Goal: Information Seeking & Learning: Learn about a topic

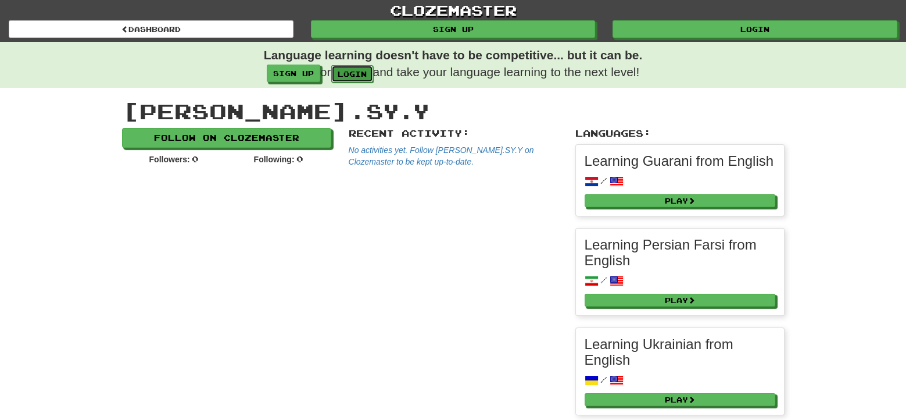
click at [364, 74] on link "login" at bounding box center [352, 73] width 42 height 17
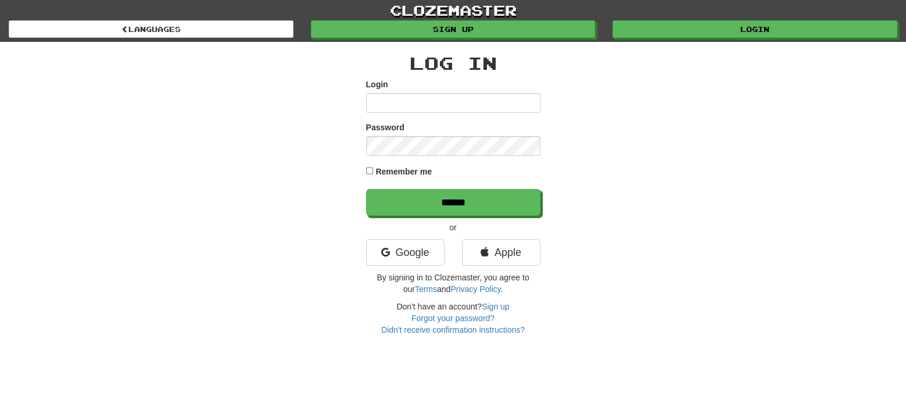
type input "*********"
click at [381, 178] on div "Remember me" at bounding box center [453, 173] width 174 height 16
click at [391, 169] on label "Remember me" at bounding box center [404, 172] width 56 height 12
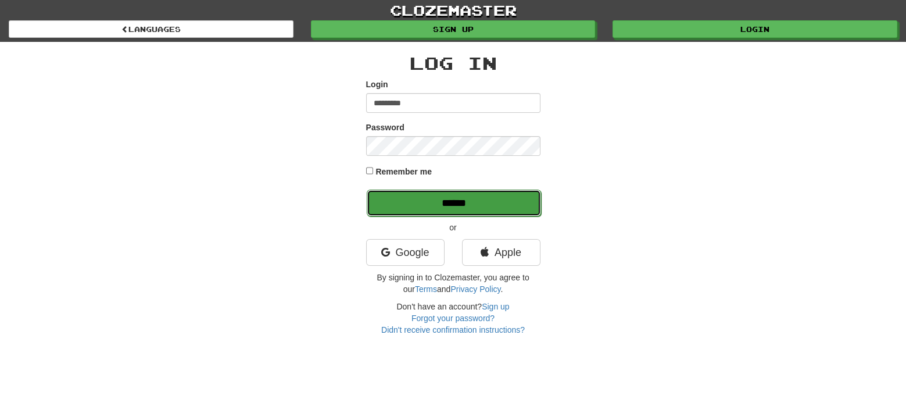
drag, startPoint x: 454, startPoint y: 195, endPoint x: 401, endPoint y: 209, distance: 55.1
click at [455, 195] on input "******" at bounding box center [454, 203] width 174 height 27
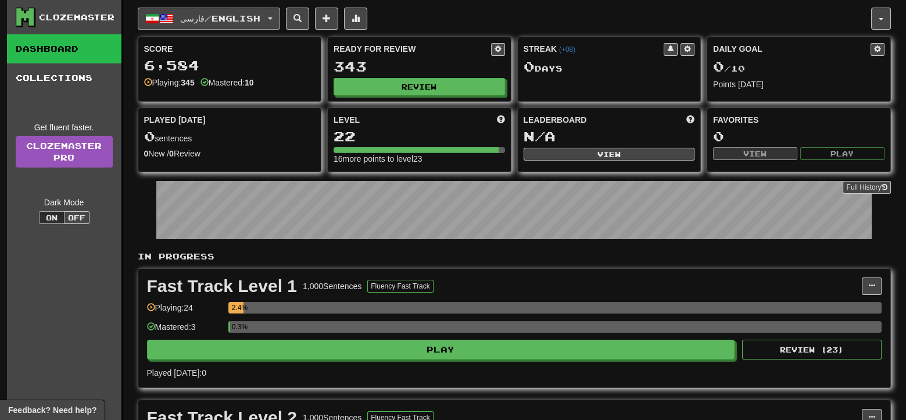
click at [279, 17] on button "فارسی / English" at bounding box center [209, 19] width 142 height 22
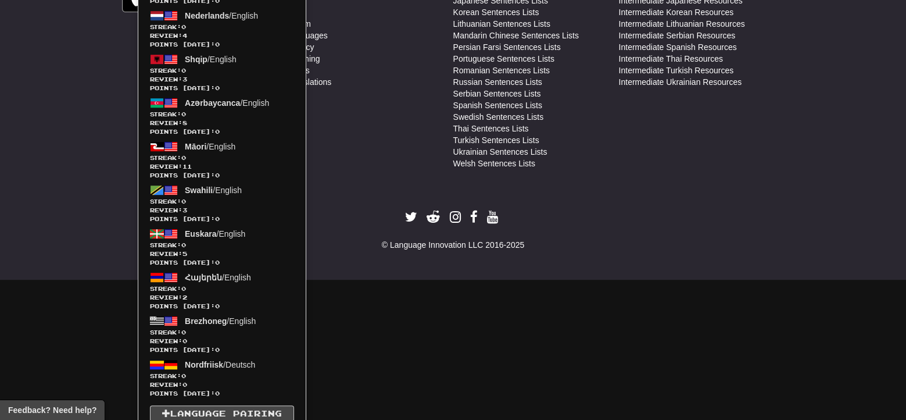
scroll to position [1214, 0]
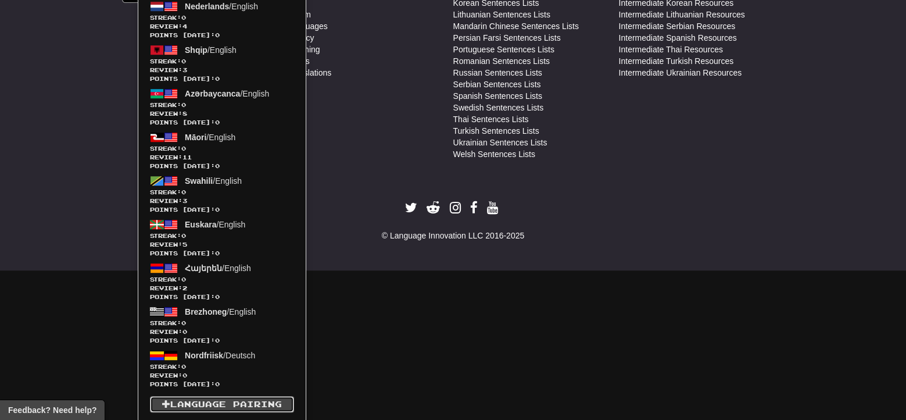
click at [223, 406] on link "Language Pairing" at bounding box center [222, 404] width 144 height 16
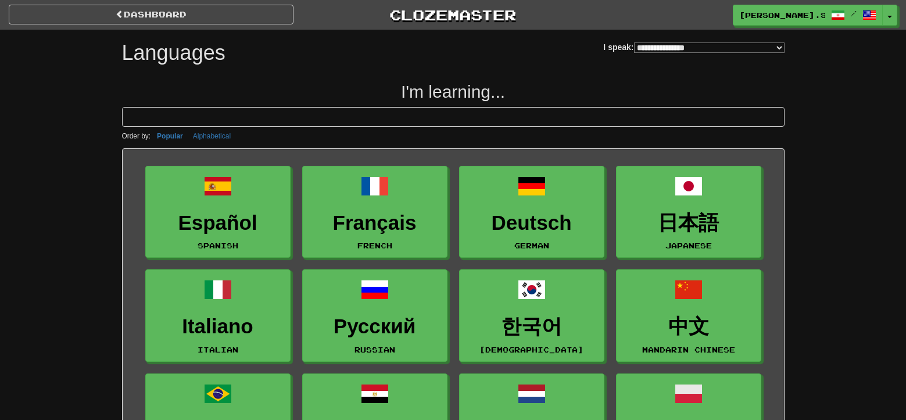
select select "*******"
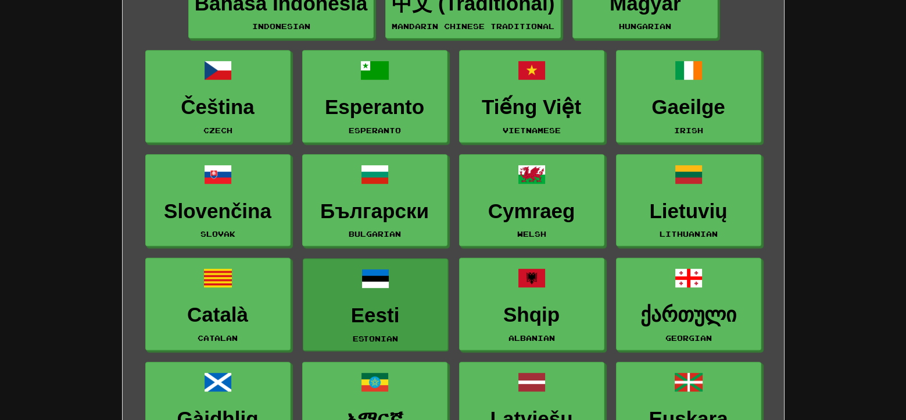
scroll to position [1046, 0]
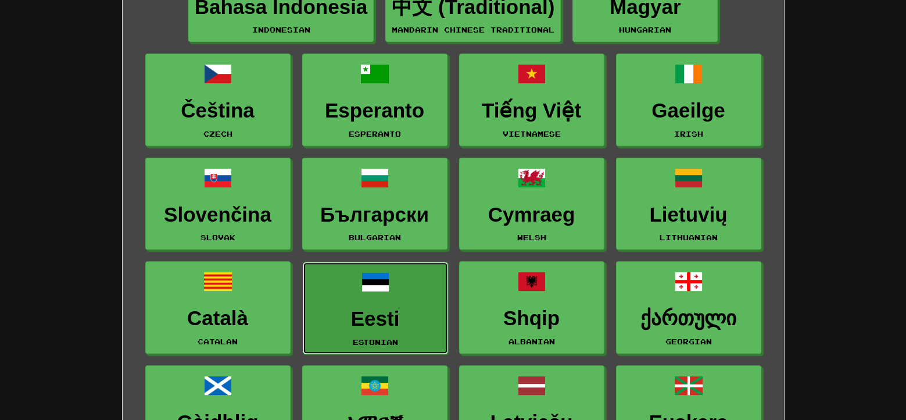
click at [385, 296] on link "Eesti Estonian" at bounding box center [375, 308] width 145 height 92
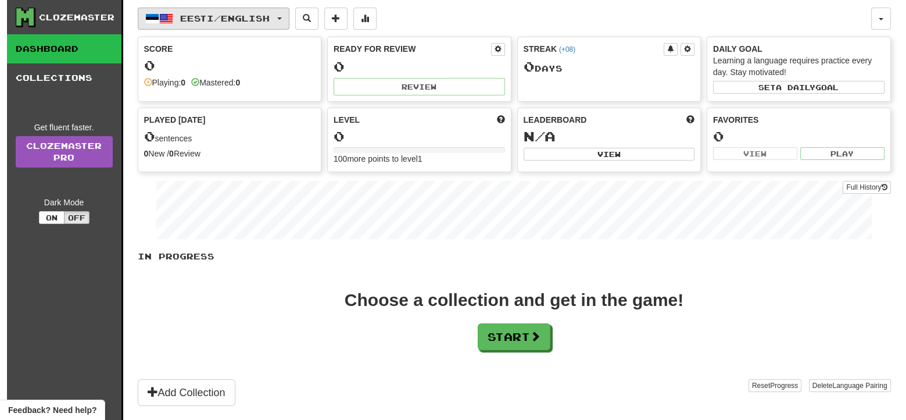
click at [290, 22] on button "Eesti / English" at bounding box center [214, 19] width 152 height 22
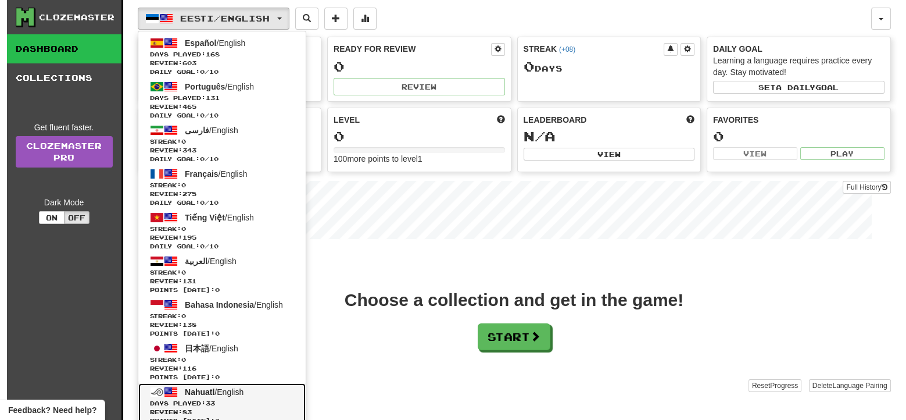
click at [254, 389] on link "Nahuatl / English Days Played: 33 Review: 83 Points today: 0" at bounding box center [221, 405] width 167 height 44
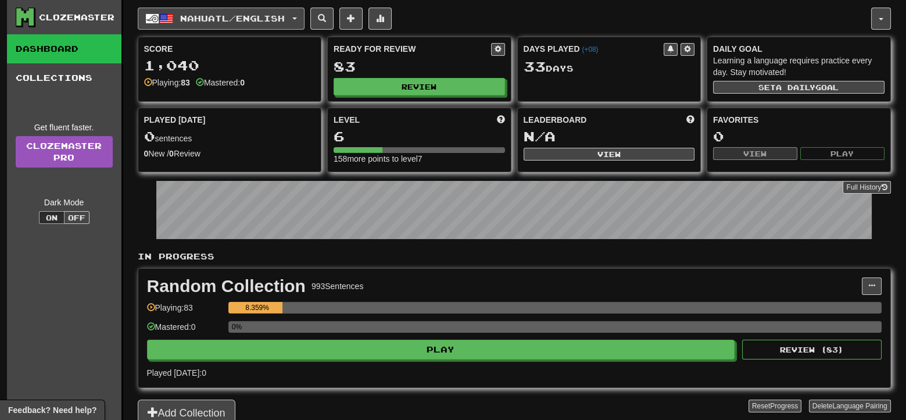
click at [294, 9] on button "Nahuatl / English" at bounding box center [221, 19] width 167 height 22
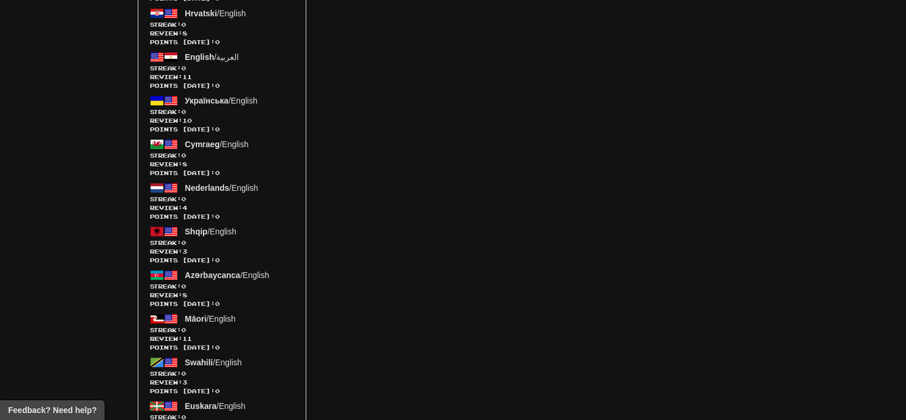
scroll to position [1257, 0]
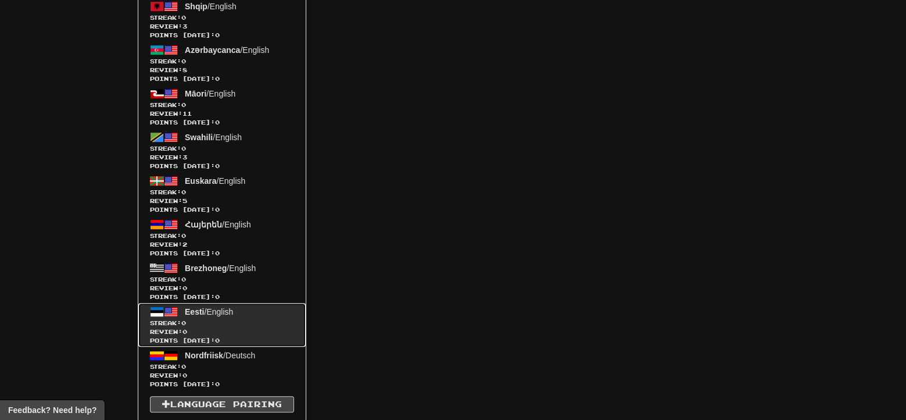
click at [235, 330] on span "Review: 0" at bounding box center [222, 331] width 144 height 9
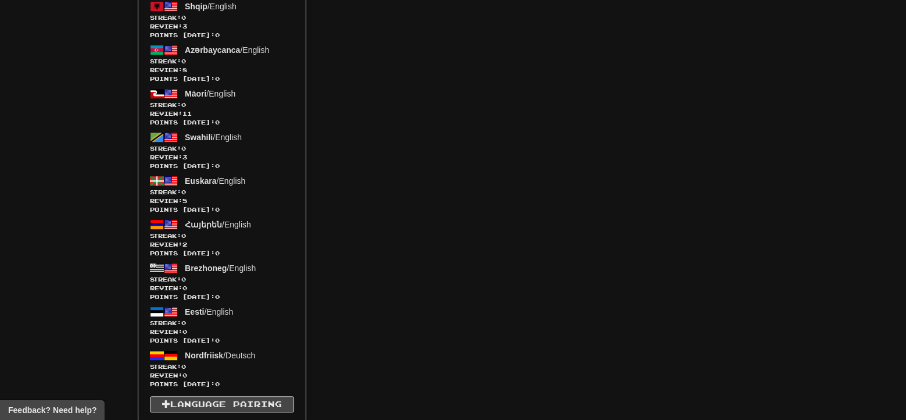
scroll to position [416, 0]
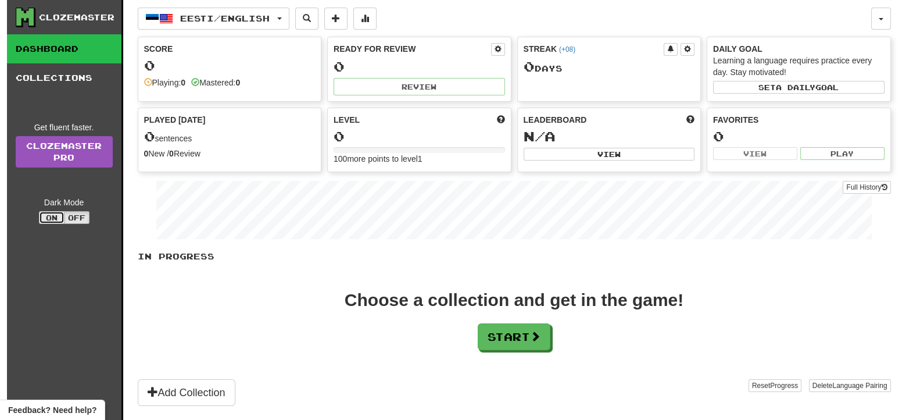
click at [55, 216] on button "On" at bounding box center [52, 217] width 26 height 13
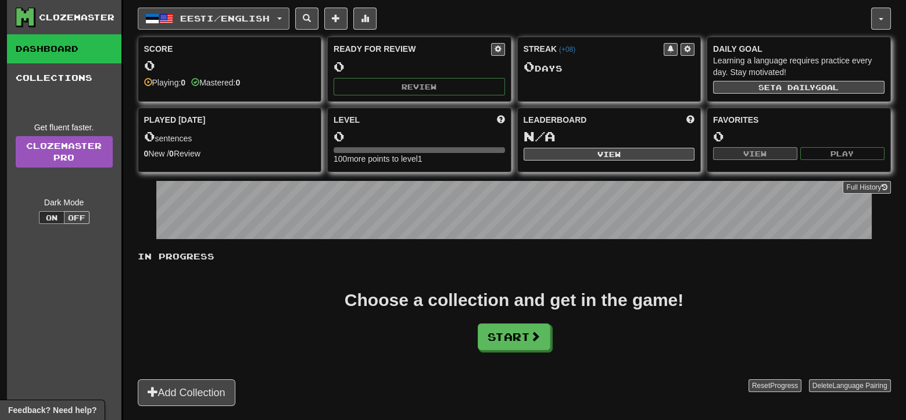
click at [288, 16] on button "Eesti / English" at bounding box center [214, 19] width 152 height 22
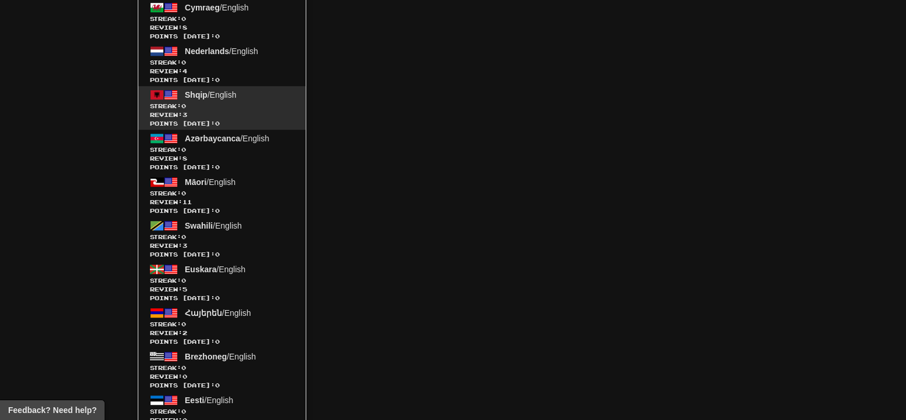
scroll to position [1257, 0]
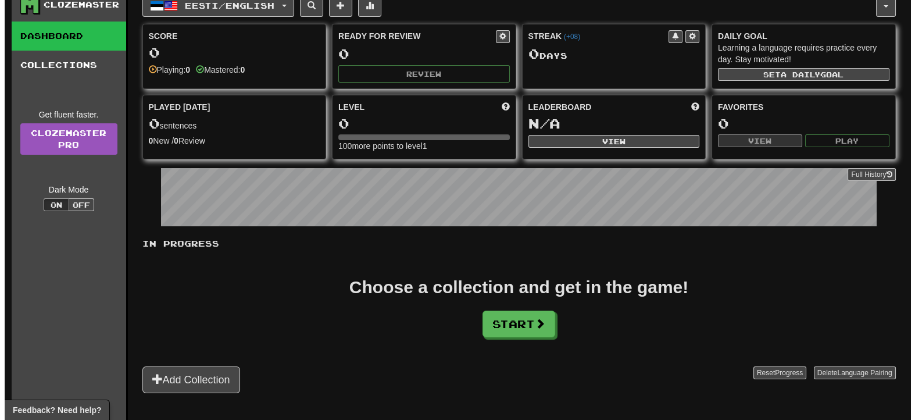
scroll to position [0, 0]
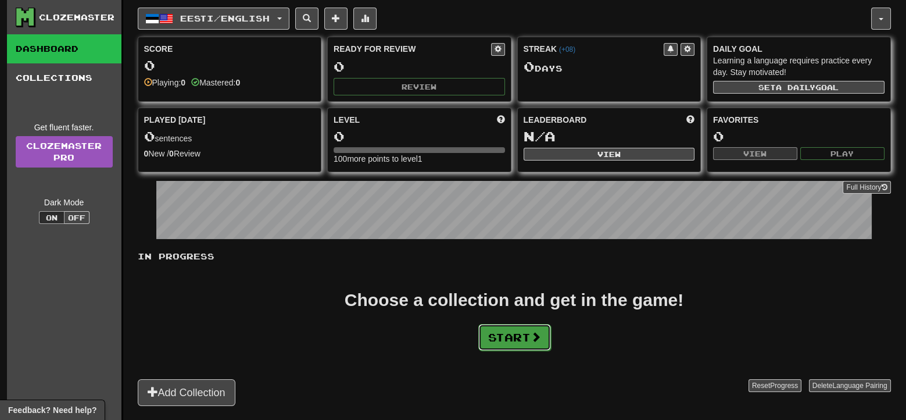
click at [526, 339] on button "Start" at bounding box center [514, 337] width 73 height 27
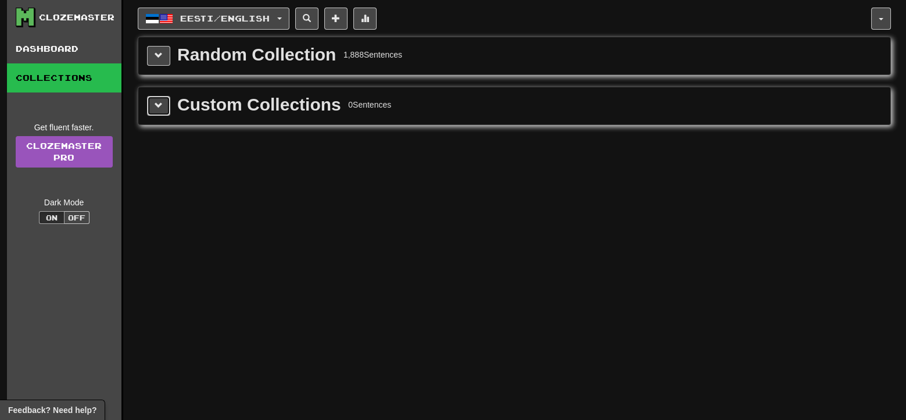
click at [155, 98] on button at bounding box center [158, 106] width 23 height 20
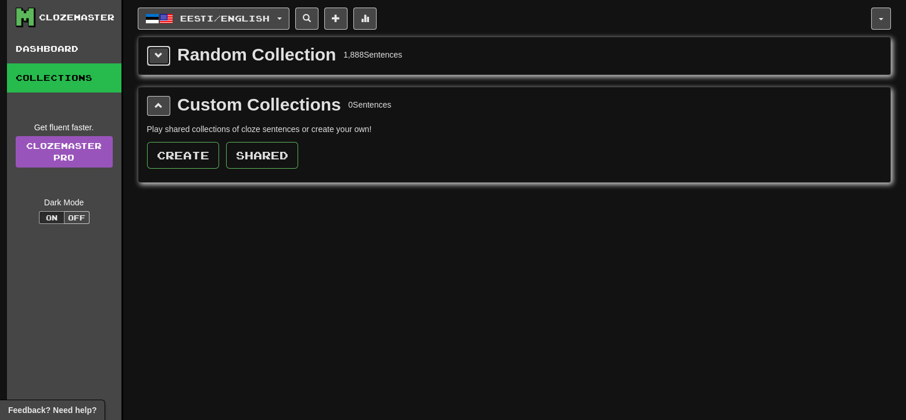
click at [156, 56] on span at bounding box center [159, 55] width 8 height 8
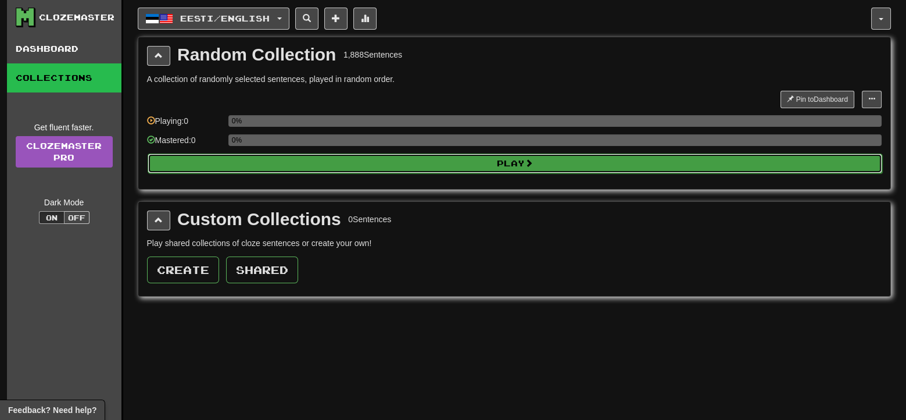
click at [513, 168] on button "Play" at bounding box center [515, 163] width 735 height 20
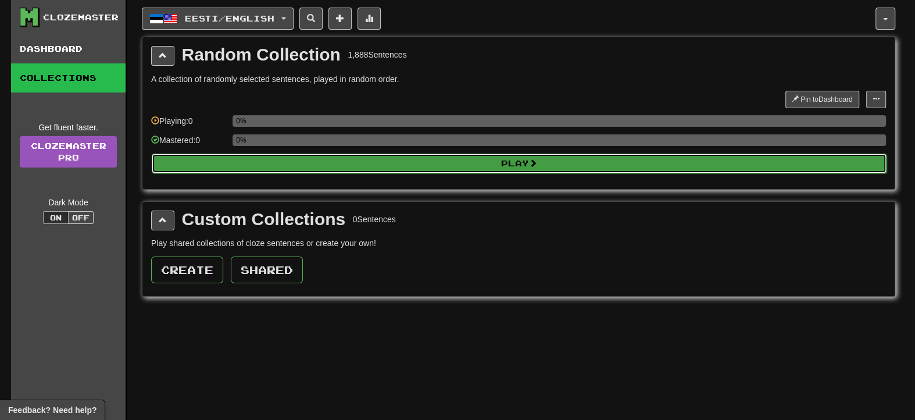
select select "**"
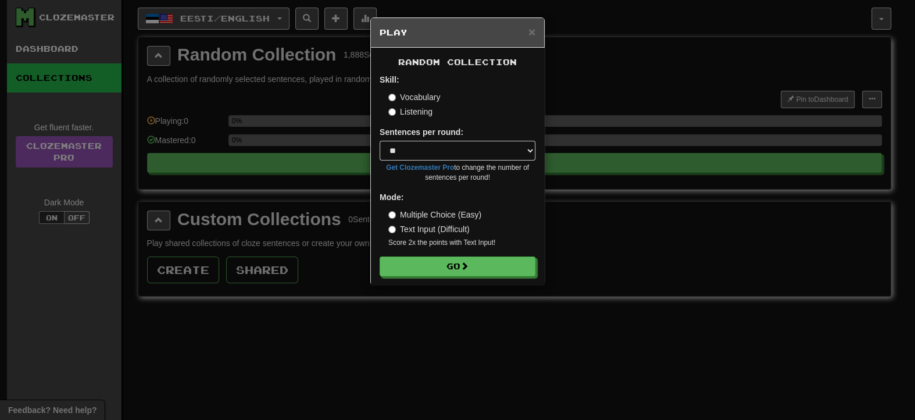
click at [405, 110] on label "Listening" at bounding box center [410, 112] width 44 height 12
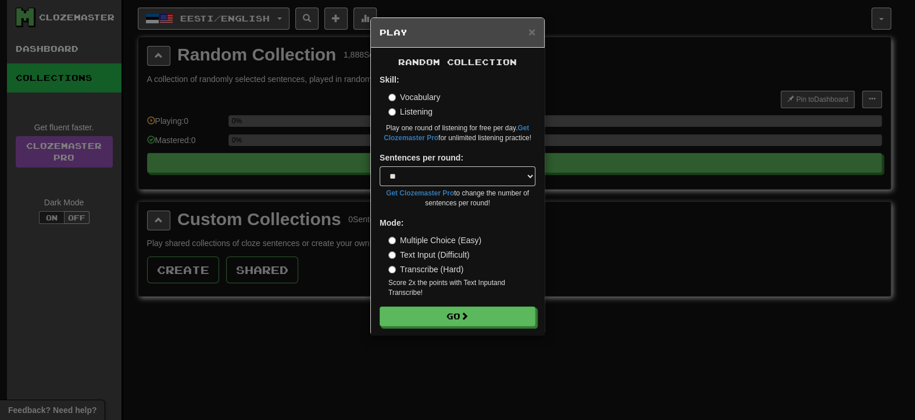
click at [439, 252] on label "Text Input (Difficult)" at bounding box center [428, 255] width 81 height 12
click at [441, 319] on button "Go" at bounding box center [458, 317] width 156 height 20
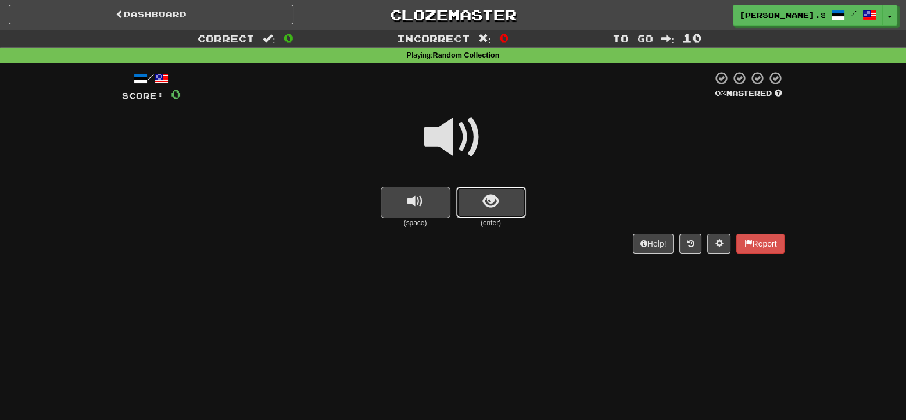
click at [495, 210] on button "show sentence" at bounding box center [491, 202] width 70 height 31
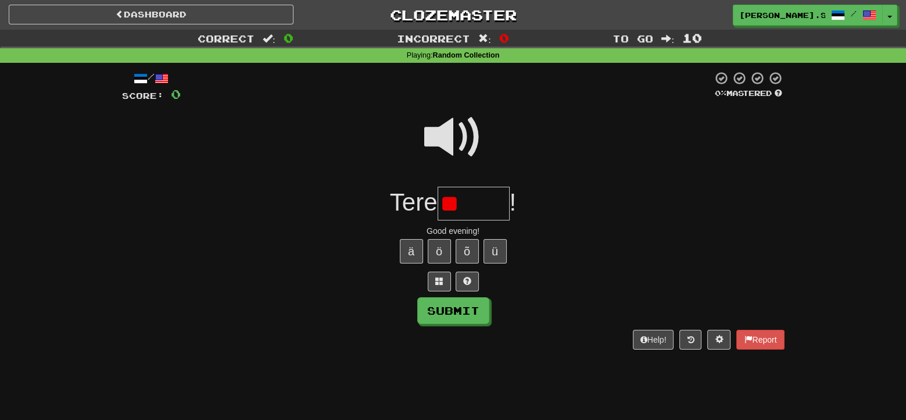
type input "*"
click at [447, 144] on span at bounding box center [453, 137] width 58 height 58
click at [501, 214] on input "****" at bounding box center [474, 204] width 72 height 34
type input "******"
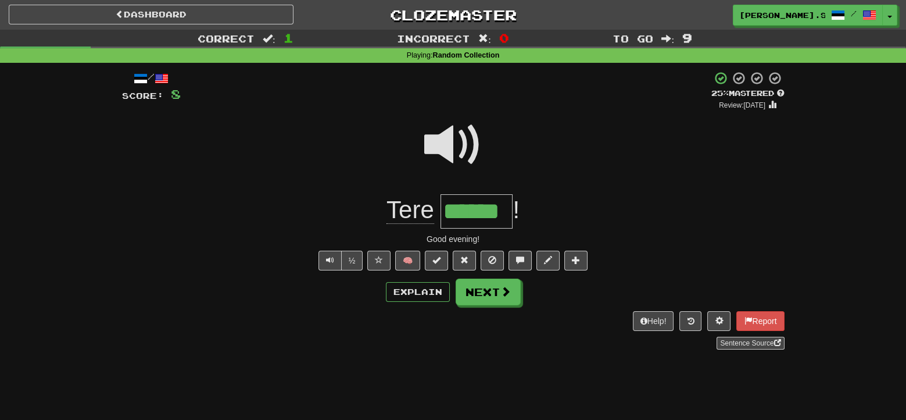
click at [451, 163] on span at bounding box center [453, 145] width 58 height 58
click at [451, 155] on span at bounding box center [453, 145] width 58 height 58
click at [490, 303] on button "Next" at bounding box center [488, 292] width 65 height 27
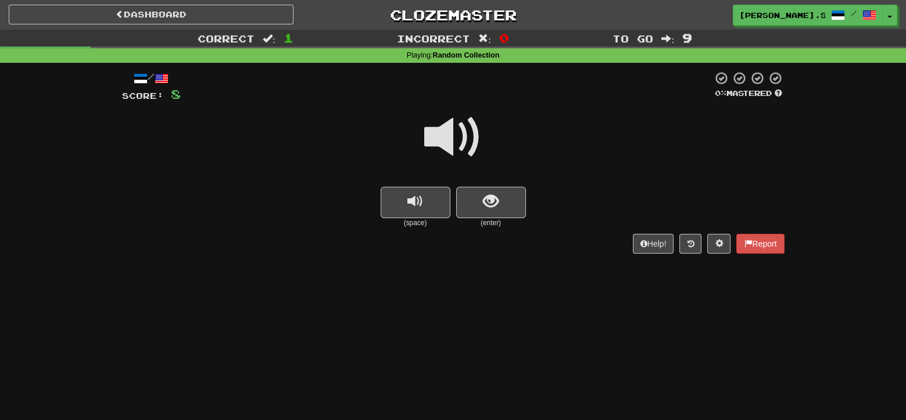
click at [473, 302] on div "Dashboard Clozemaster Jimi.SY.Y / Toggle Dropdown Dashboard Leaderboard Activit…" at bounding box center [453, 210] width 906 height 420
click at [475, 217] on button "show sentence" at bounding box center [491, 202] width 70 height 31
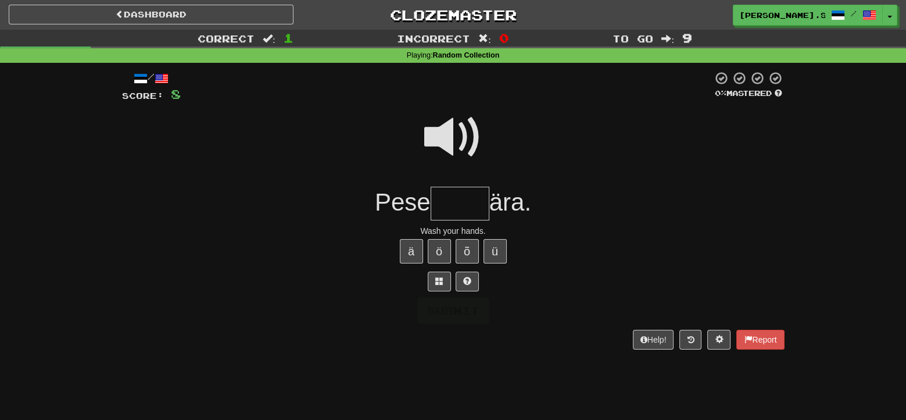
click at [485, 207] on input "text" at bounding box center [460, 204] width 59 height 34
drag, startPoint x: 451, startPoint y: 131, endPoint x: 457, endPoint y: 140, distance: 10.5
click at [452, 132] on span at bounding box center [453, 137] width 58 height 58
click at [453, 215] on input "text" at bounding box center [460, 204] width 59 height 34
type input "*"
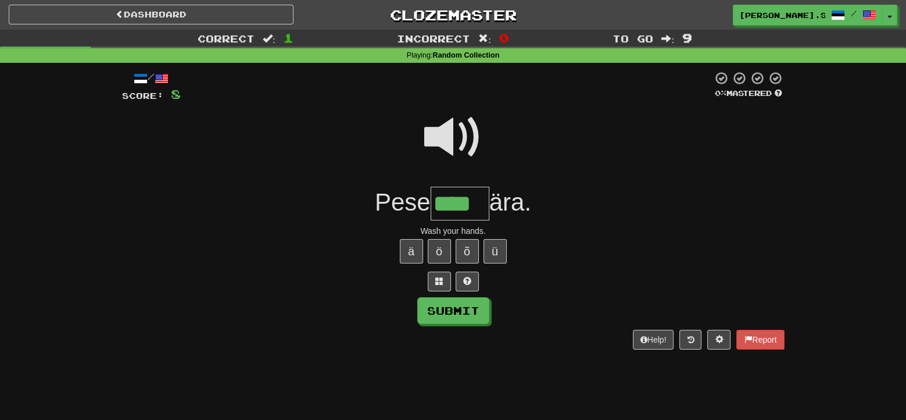
type input "****"
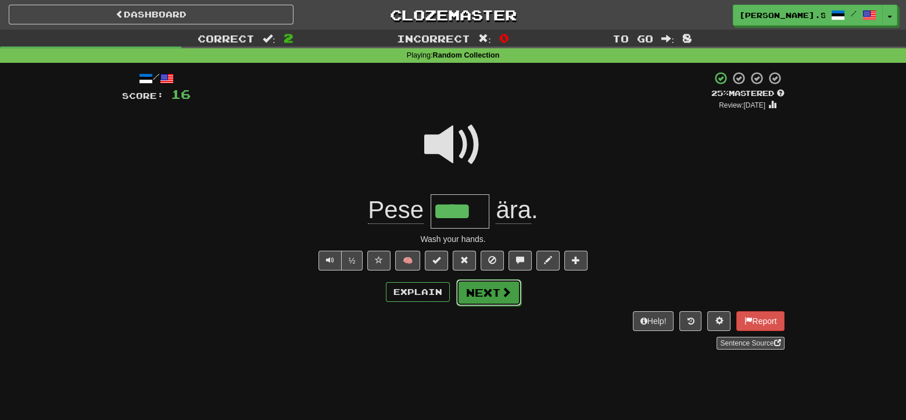
click at [482, 302] on button "Next" at bounding box center [488, 292] width 65 height 27
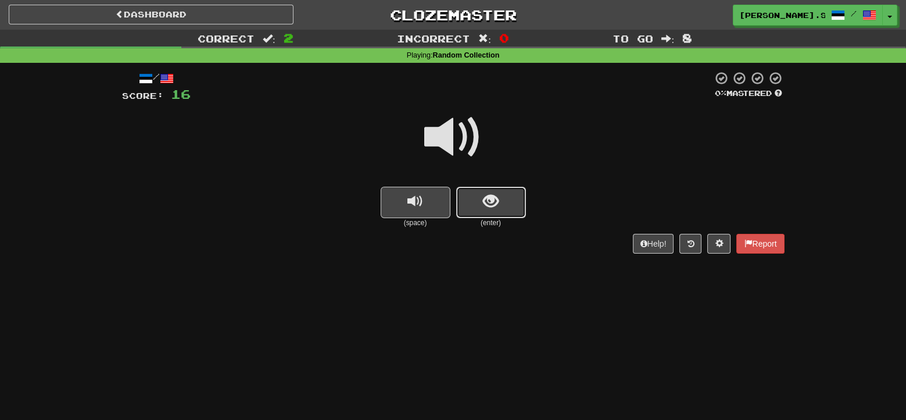
click at [502, 195] on button "show sentence" at bounding box center [491, 202] width 70 height 31
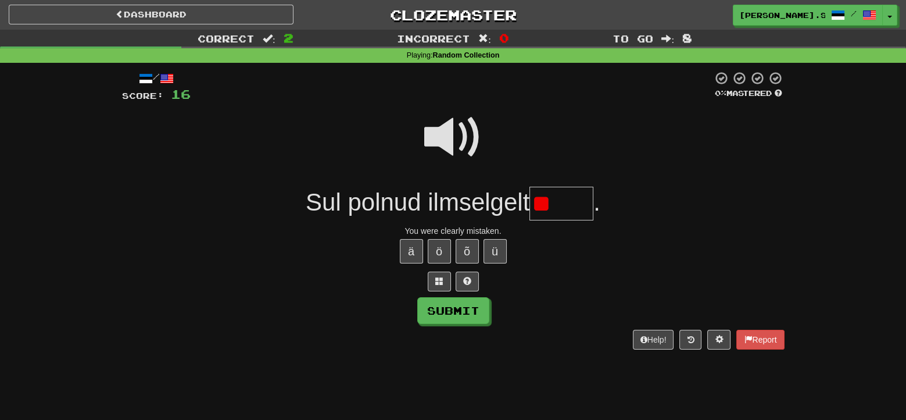
type input "*"
type input "*****"
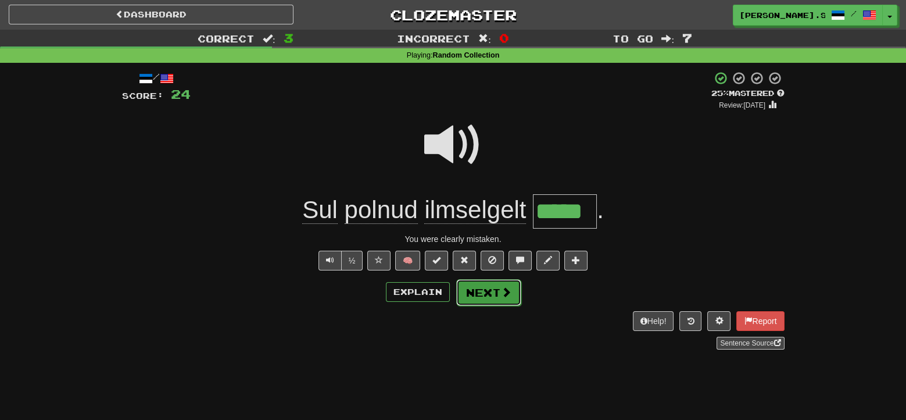
click at [490, 299] on button "Next" at bounding box center [488, 292] width 65 height 27
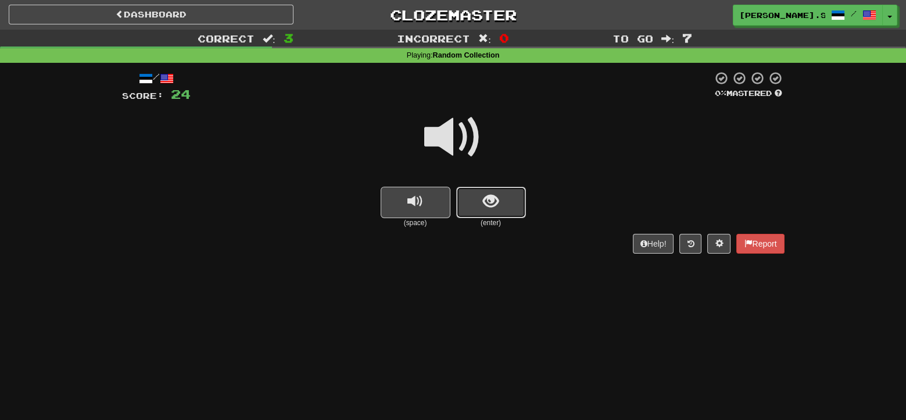
drag, startPoint x: 497, startPoint y: 199, endPoint x: 526, endPoint y: 296, distance: 100.6
click at [497, 199] on span "show sentence" at bounding box center [491, 202] width 16 height 16
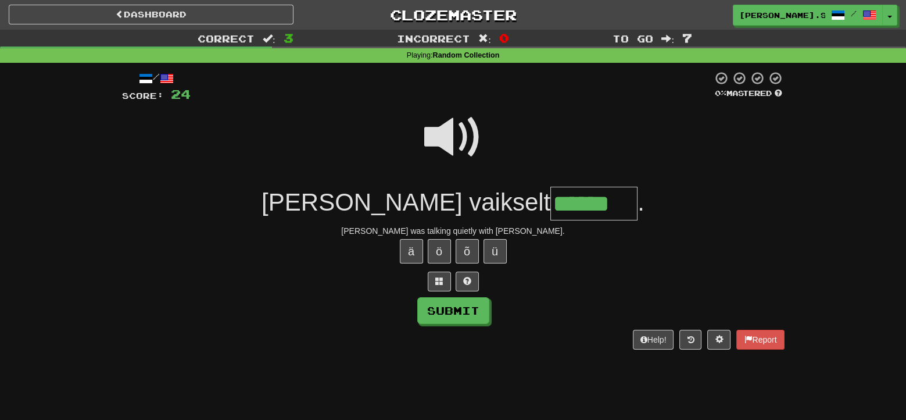
type input "******"
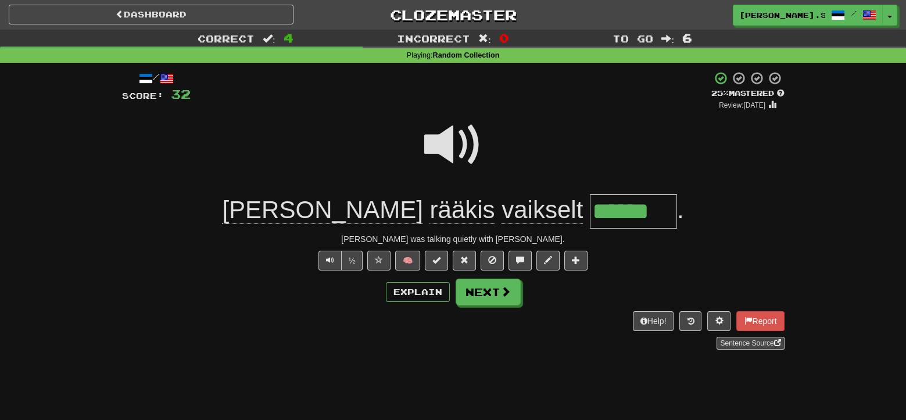
click at [484, 238] on div "Tom was talking quietly with Mary." at bounding box center [453, 239] width 663 height 12
click at [582, 305] on div "/ Score: 32 + 8 25 % Mastered Review: 2025-08-21 Tom rääkis vaikselt ****** . T…" at bounding box center [453, 210] width 663 height 278
click at [480, 302] on button "Next" at bounding box center [488, 292] width 65 height 27
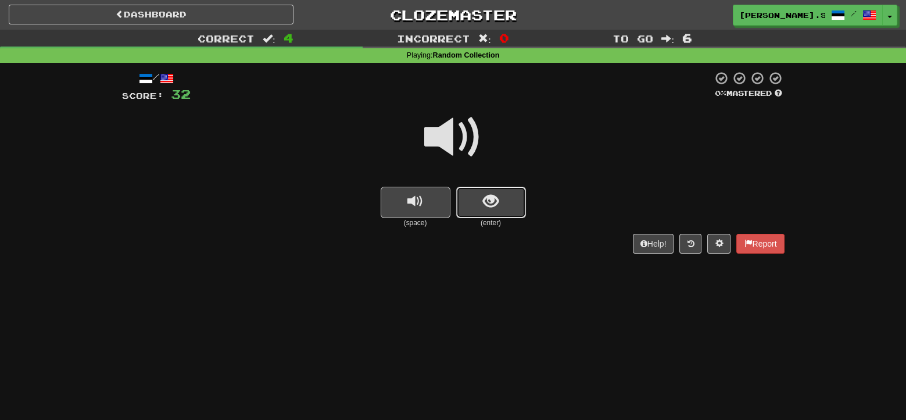
click at [509, 215] on button "show sentence" at bounding box center [491, 202] width 70 height 31
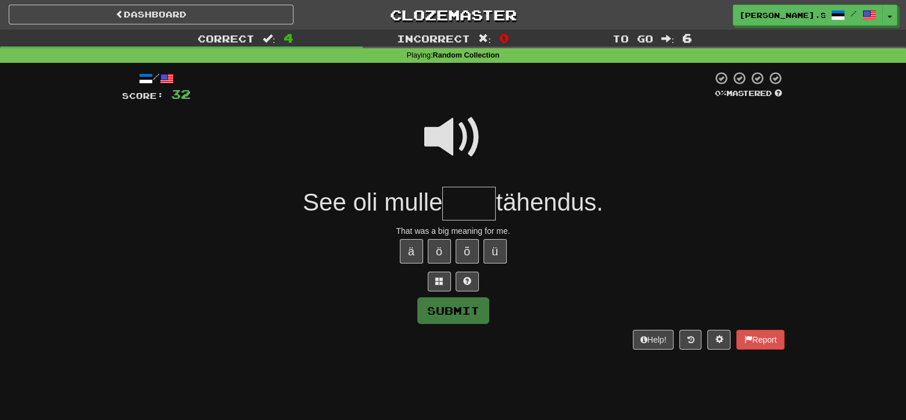
click at [458, 140] on span at bounding box center [453, 137] width 58 height 58
click at [451, 206] on input "text" at bounding box center [468, 204] width 53 height 34
type input "****"
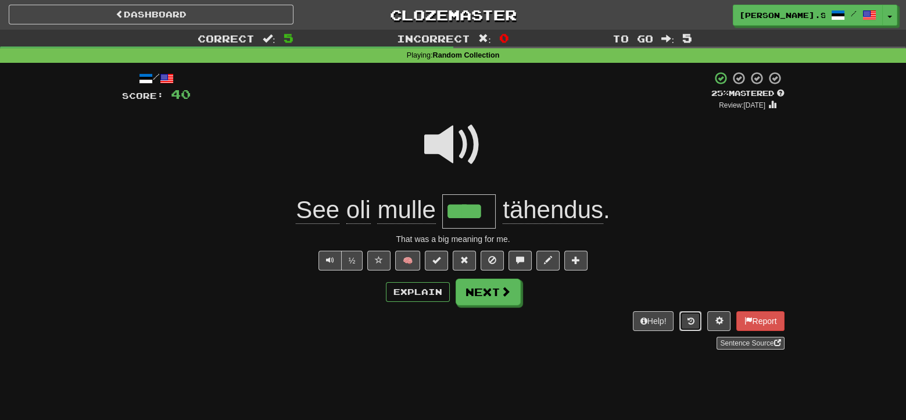
click at [687, 317] on icon at bounding box center [690, 321] width 7 height 8
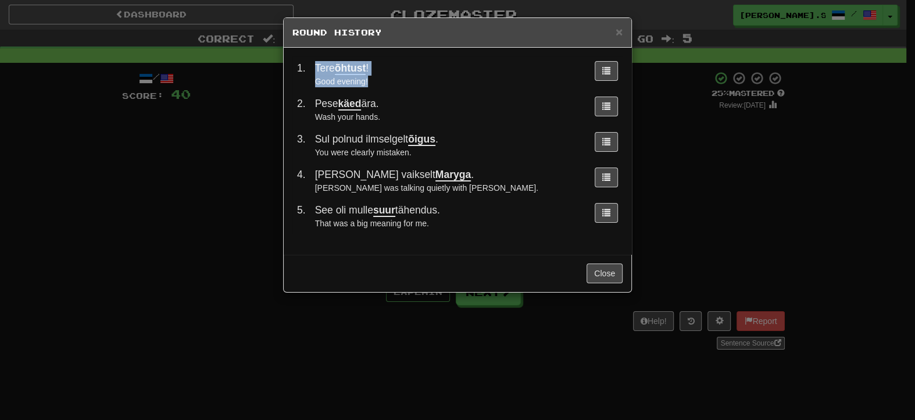
drag, startPoint x: 315, startPoint y: 69, endPoint x: 376, endPoint y: 81, distance: 61.6
click at [376, 81] on td "Tere õhtust ! Good evening!" at bounding box center [447, 73] width 275 height 35
copy td "Tere õhtust ! Good evening!"
click at [527, 238] on div "1 . Tere õhtust ! Good evening! 2 . Pese käed ära. Wash your hands. 3 . Sul pol…" at bounding box center [458, 151] width 348 height 206
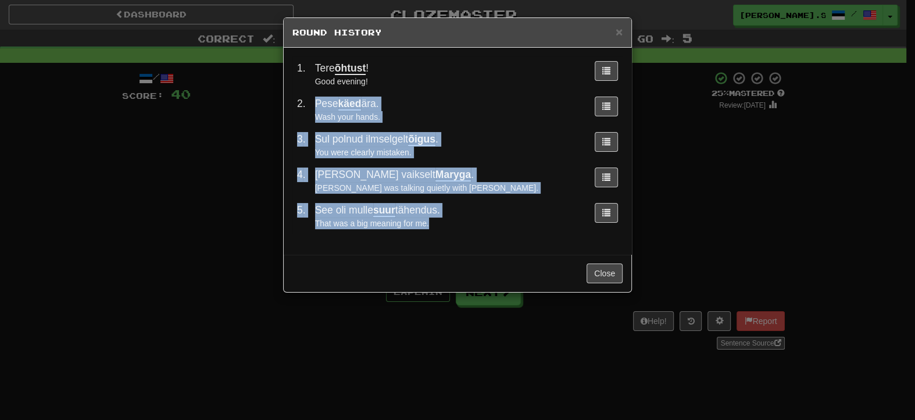
drag, startPoint x: 312, startPoint y: 100, endPoint x: 451, endPoint y: 220, distance: 183.9
click at [451, 220] on tbody "1 . Tere õhtust ! Good evening! 2 . Pese käed ära. Wash your hands. 3 . Sul pol…" at bounding box center [457, 144] width 330 height 177
copy tbody "Pese käed ära. Wash your hands. 3 . Sul polnud ilmselgelt õigus . You were clea…"
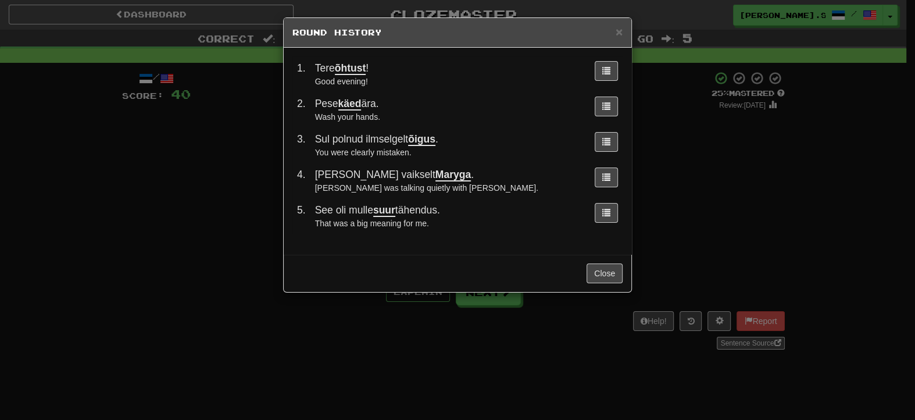
drag, startPoint x: 833, startPoint y: 131, endPoint x: 656, endPoint y: 85, distance: 182.5
click at [831, 131] on div "× Round History 1 . Tere õhtust ! Good evening! 2 . Pese käed ära. Wash your ha…" at bounding box center [457, 210] width 915 height 420
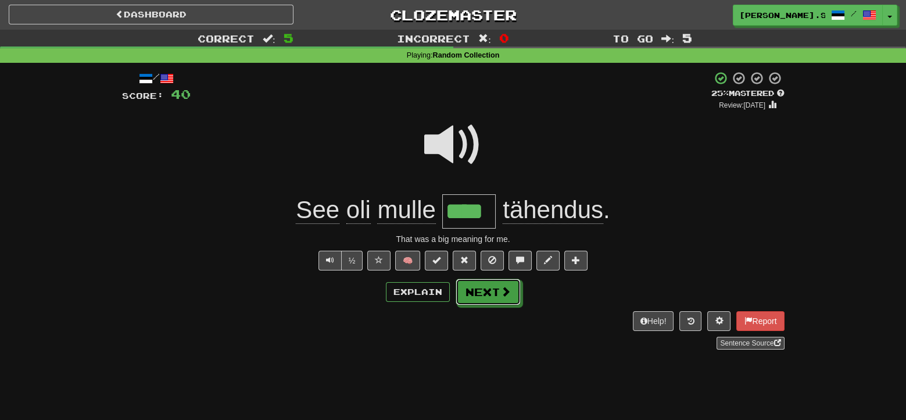
click at [493, 294] on button "Next" at bounding box center [488, 291] width 65 height 27
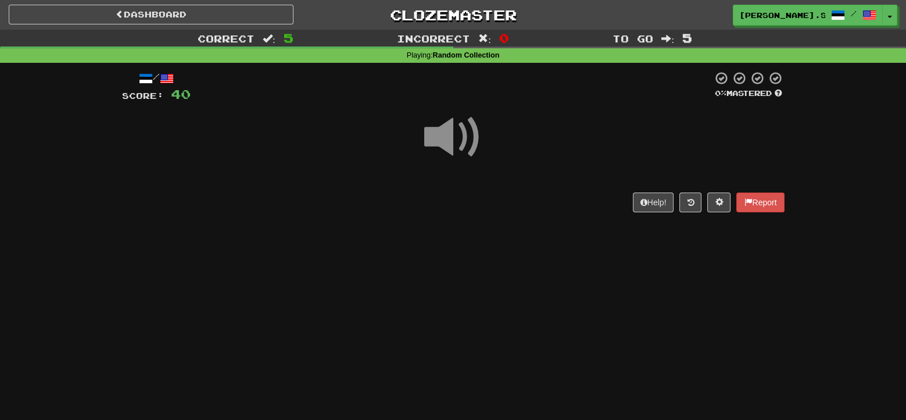
drag, startPoint x: 341, startPoint y: 14, endPoint x: 516, endPoint y: 226, distance: 275.0
click at [516, 226] on div "/ Score: 40 0 % Mastered Help! Report" at bounding box center [453, 145] width 663 height 165
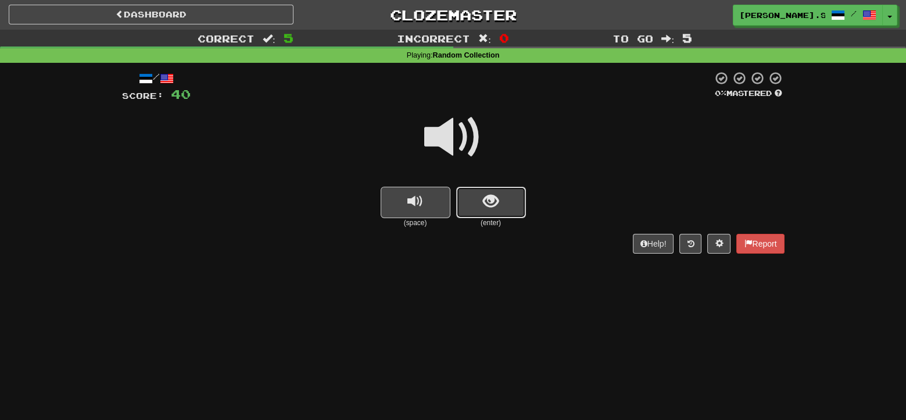
click at [509, 206] on button "show sentence" at bounding box center [491, 202] width 70 height 31
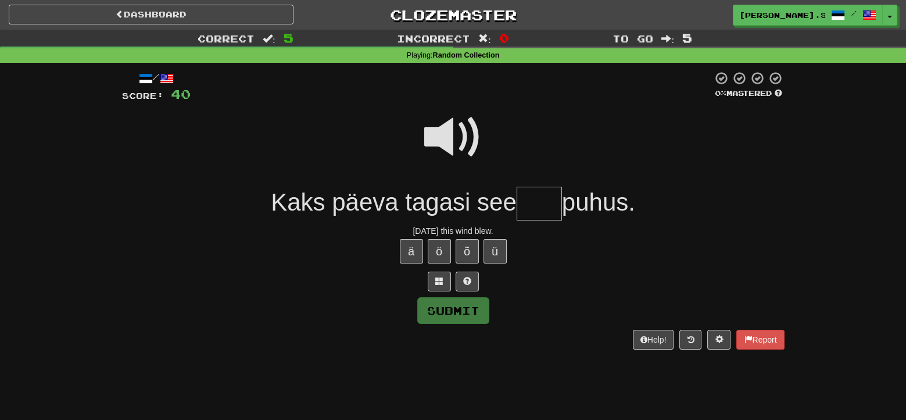
click at [449, 129] on span at bounding box center [453, 137] width 58 height 58
click at [531, 208] on input "text" at bounding box center [539, 204] width 45 height 34
type input "****"
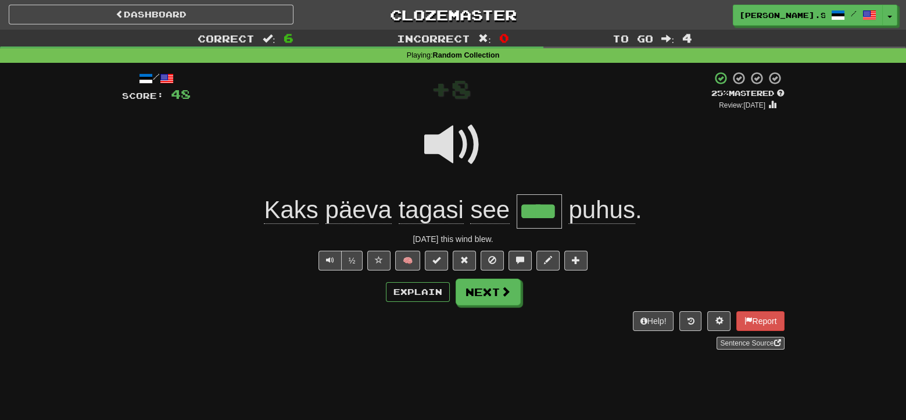
click at [602, 122] on div at bounding box center [453, 152] width 663 height 83
click at [226, 306] on div "/ Score: 48 + 8 25 % Mastered Review: 2025-08-21 Kaks päeva tagasi see **** puh…" at bounding box center [453, 210] width 663 height 278
click at [137, 256] on div "½ 🧠" at bounding box center [453, 261] width 663 height 20
click at [754, 220] on div "Kaks päeva tagasi see **** puhus ." at bounding box center [453, 211] width 663 height 34
click at [178, 311] on div "Help! Report Sentence Source" at bounding box center [453, 330] width 663 height 38
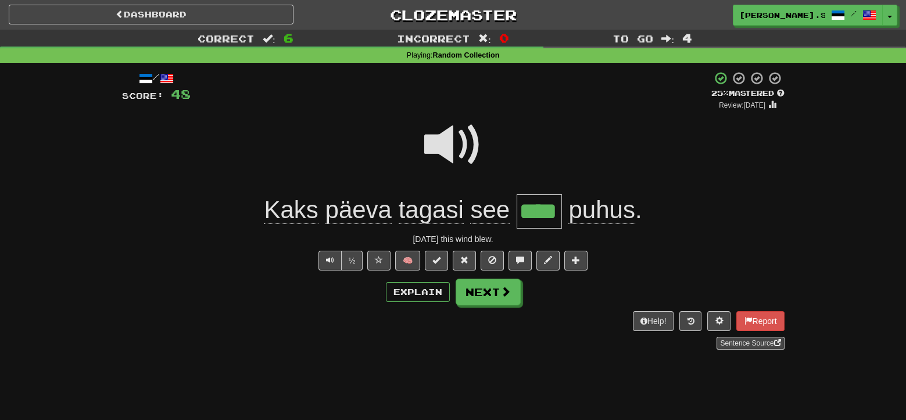
click at [503, 354] on div "/ Score: 48 + 8 25 % Mastered Review: 2025-08-21 Kaks päeva tagasi see **** puh…" at bounding box center [453, 214] width 663 height 303
click at [687, 321] on icon at bounding box center [690, 321] width 7 height 8
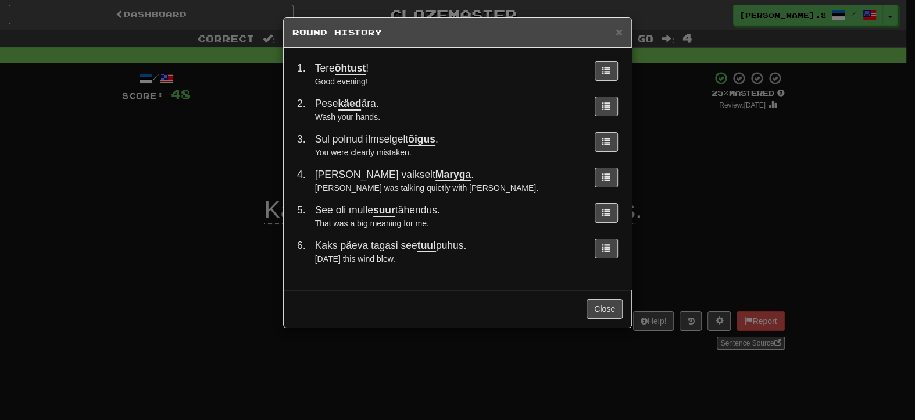
drag, startPoint x: 540, startPoint y: 292, endPoint x: 515, endPoint y: 286, distance: 26.2
click at [540, 292] on div "Close" at bounding box center [458, 309] width 348 height 38
drag, startPoint x: 432, startPoint y: 263, endPoint x: 310, endPoint y: 249, distance: 122.9
click at [310, 249] on td "Kaks päeva tagasi see tuul puhus. Two days ago this wind blew." at bounding box center [447, 251] width 275 height 35
copy td "Kaks päeva tagasi see tuul puhus. Two days ago this wind blew."
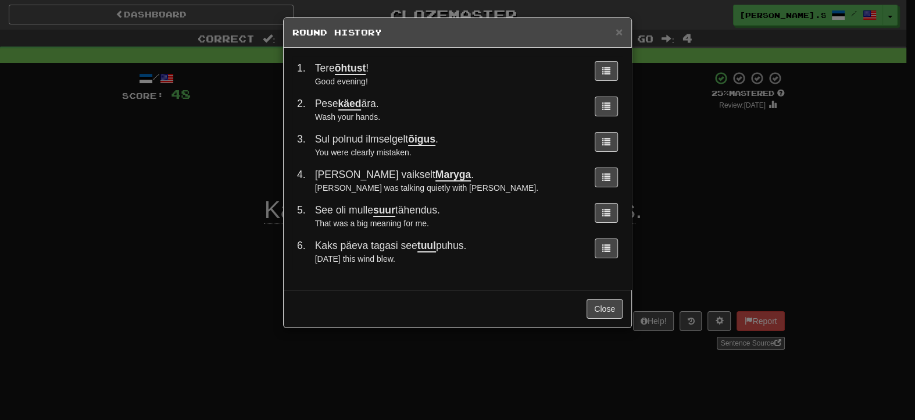
click at [560, 401] on div "× Round History 1 . Tere õhtust ! Good evening! 2 . Pese käed ära. Wash your ha…" at bounding box center [457, 210] width 915 height 420
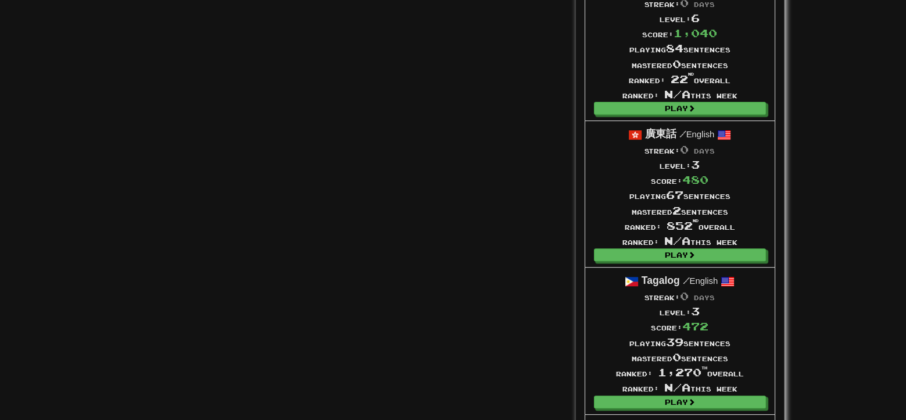
scroll to position [1511, 0]
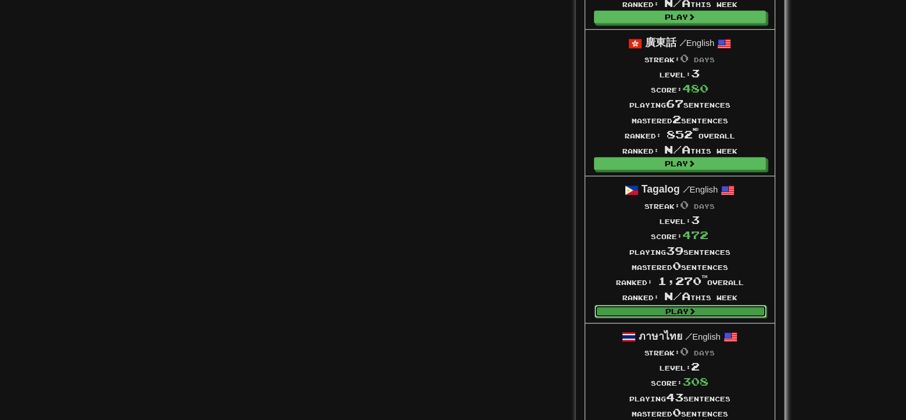
click at [676, 312] on link "Play" at bounding box center [681, 311] width 172 height 13
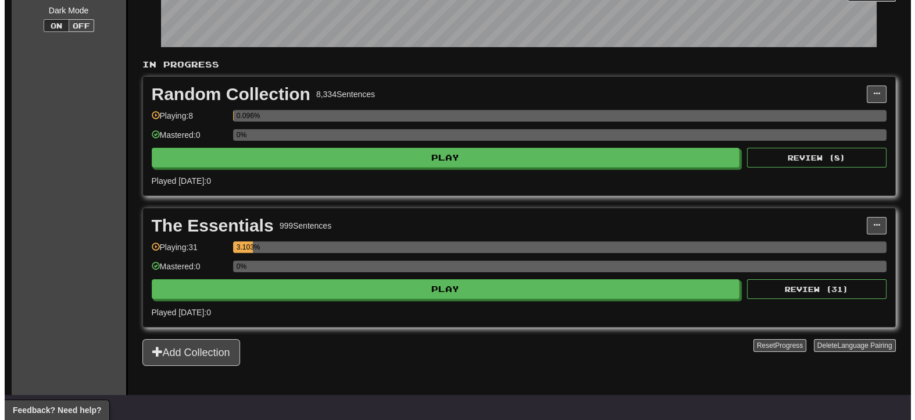
scroll to position [290, 0]
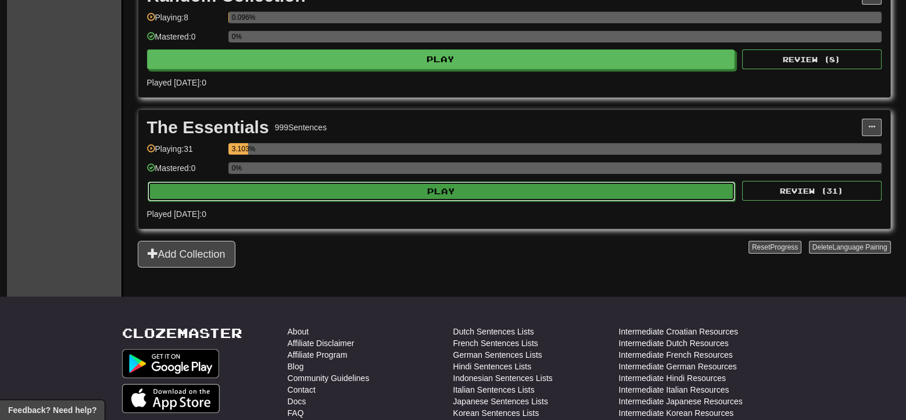
click at [465, 191] on button "Play" at bounding box center [442, 191] width 588 height 20
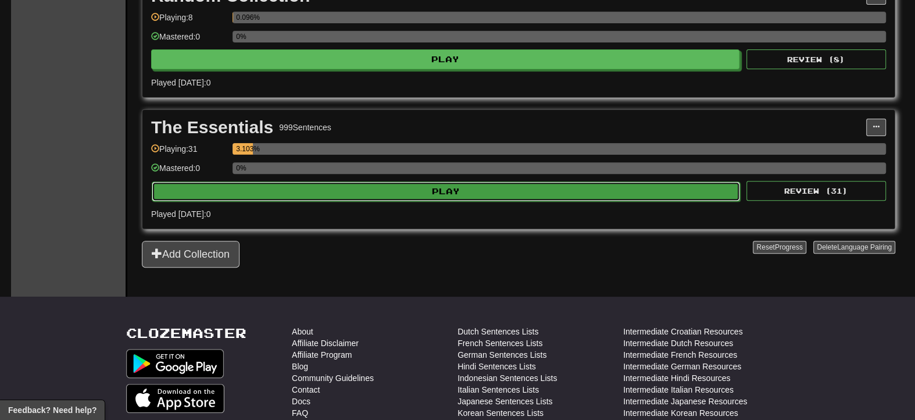
select select "**"
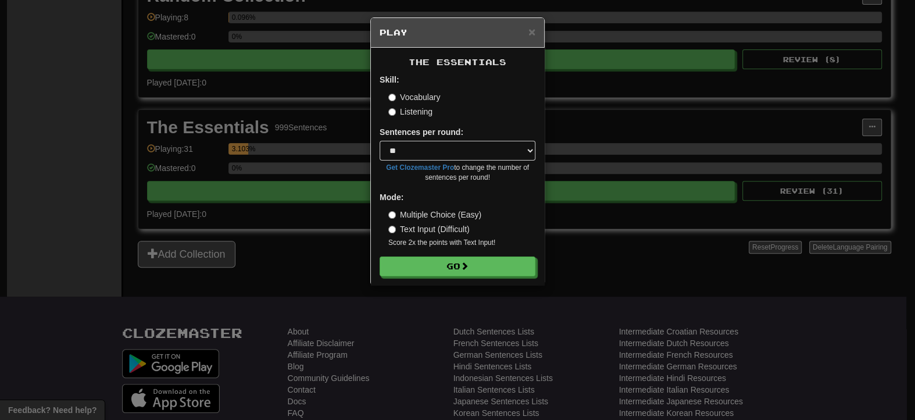
click at [391, 108] on label "Listening" at bounding box center [410, 112] width 44 height 12
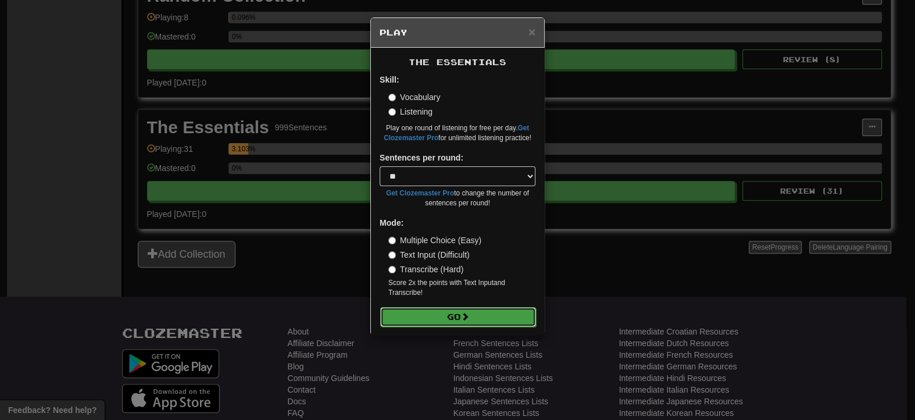
click at [438, 310] on button "Go" at bounding box center [458, 317] width 156 height 20
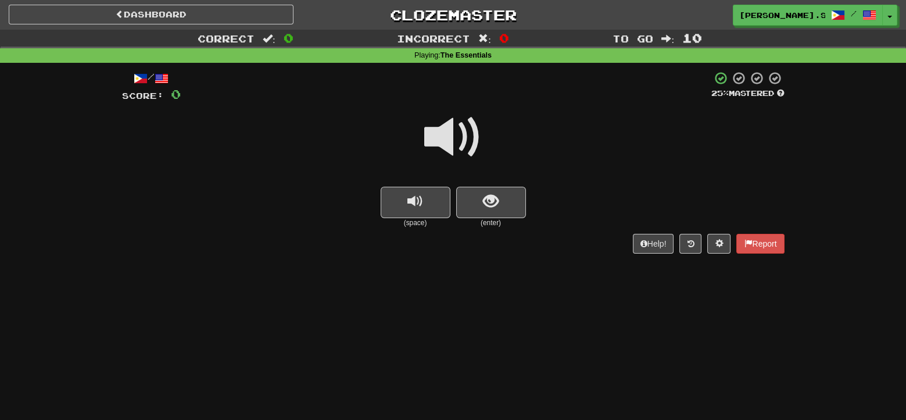
click at [841, 306] on div "Dashboard Clozemaster [PERSON_NAME].SY.Y / Toggle Dropdown Dashboard Leaderboar…" at bounding box center [453, 210] width 906 height 420
click at [516, 213] on button "show sentence" at bounding box center [491, 202] width 70 height 31
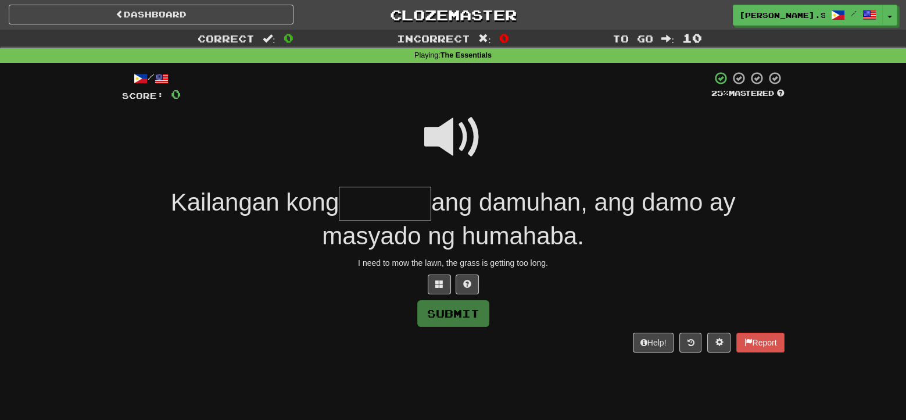
click at [467, 130] on span at bounding box center [453, 137] width 58 height 58
click at [396, 198] on input "text" at bounding box center [385, 204] width 92 height 34
type input "*******"
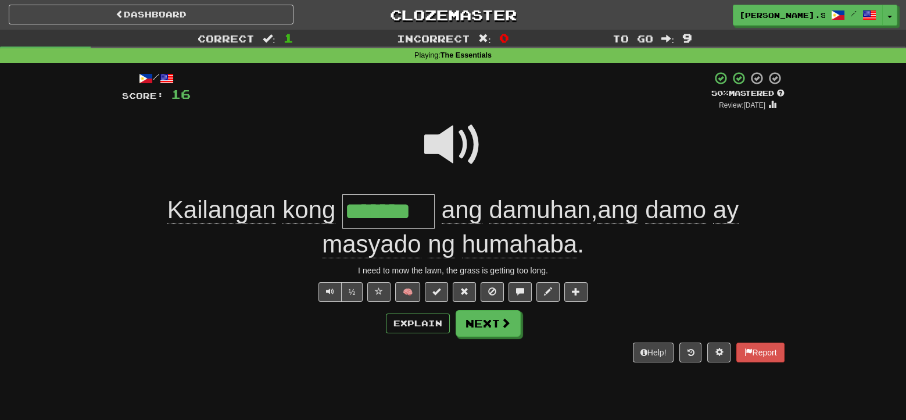
type input "*******"
click at [664, 219] on span "damo" at bounding box center [675, 210] width 61 height 28
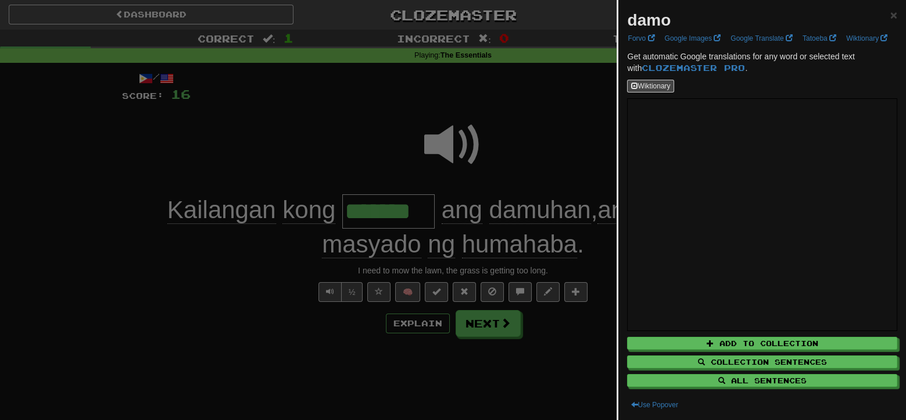
click at [521, 172] on div at bounding box center [453, 210] width 906 height 420
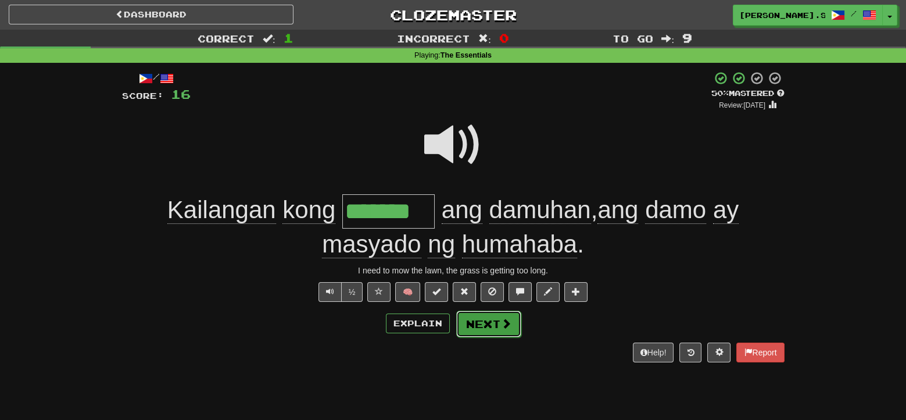
click at [484, 320] on button "Next" at bounding box center [488, 323] width 65 height 27
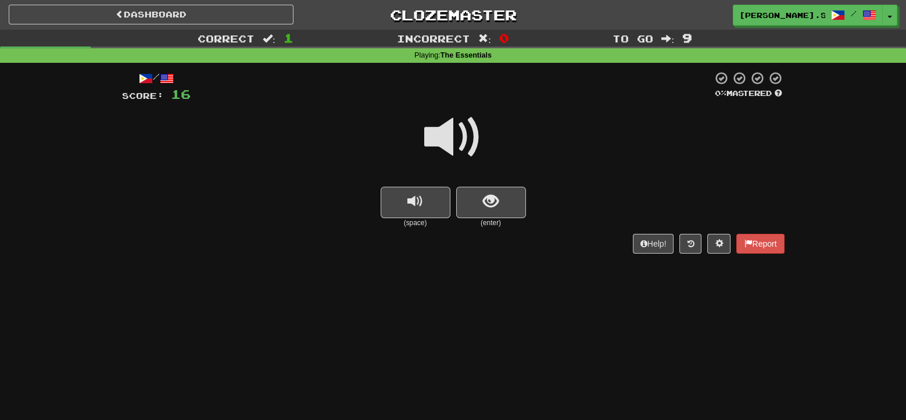
click at [466, 121] on span at bounding box center [453, 137] width 58 height 58
click at [512, 216] on button "show sentence" at bounding box center [491, 202] width 70 height 31
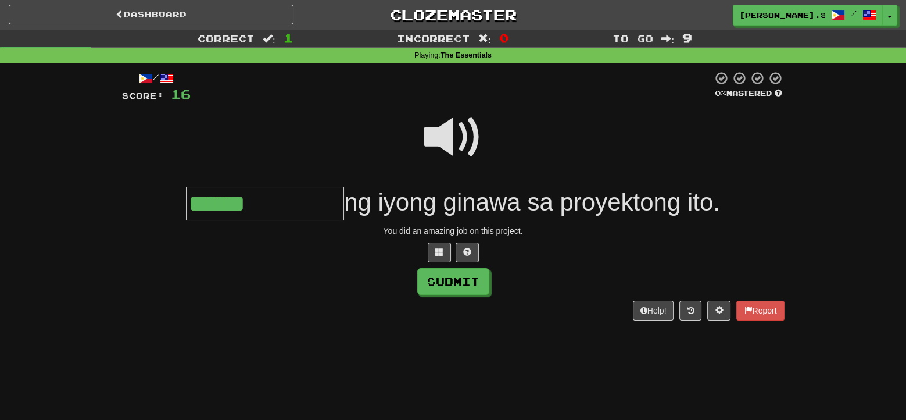
click at [442, 132] on span at bounding box center [453, 137] width 58 height 58
click at [307, 201] on input "******" at bounding box center [265, 204] width 158 height 34
type input "**********"
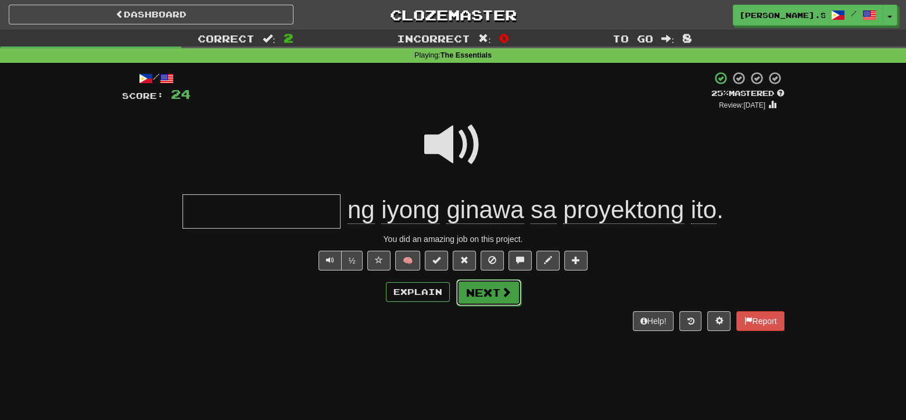
click at [497, 295] on button "Next" at bounding box center [488, 292] width 65 height 27
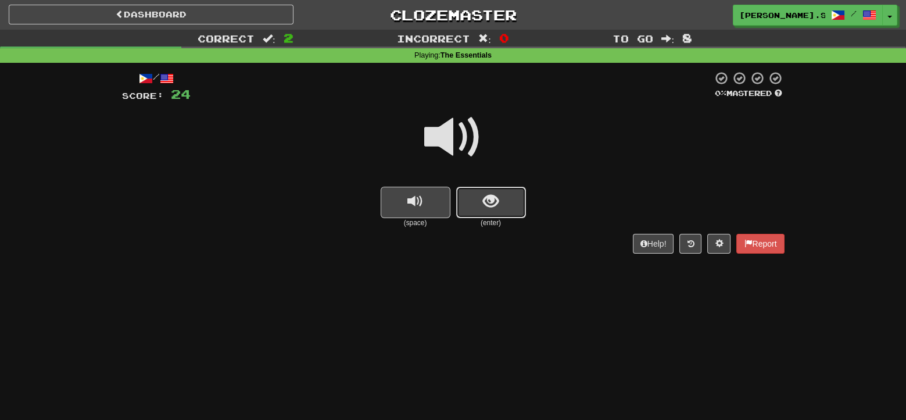
click at [498, 209] on span "show sentence" at bounding box center [491, 202] width 16 height 16
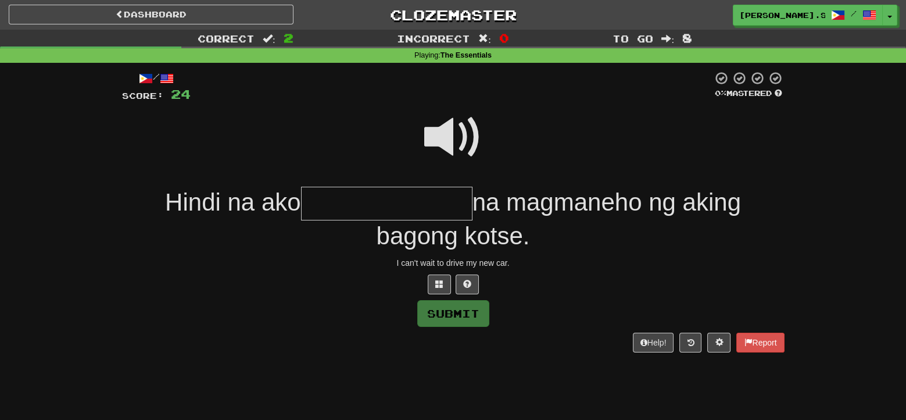
click at [457, 133] on span at bounding box center [453, 137] width 58 height 58
click at [341, 206] on input "text" at bounding box center [387, 204] width 172 height 34
type input "*"
click at [459, 146] on span at bounding box center [453, 137] width 58 height 58
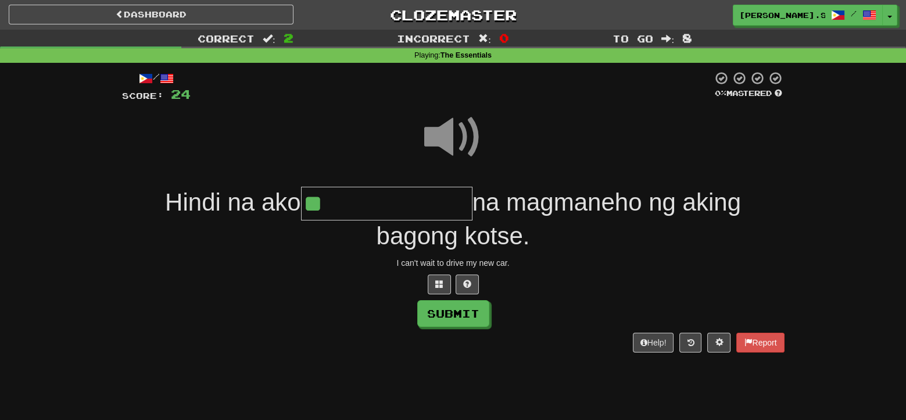
click at [414, 210] on input "**" at bounding box center [387, 204] width 172 height 34
click at [442, 137] on span at bounding box center [453, 137] width 58 height 58
click at [410, 201] on input "****" at bounding box center [387, 204] width 172 height 34
click at [444, 145] on span at bounding box center [453, 137] width 58 height 58
click at [461, 217] on input "**********" at bounding box center [387, 204] width 172 height 34
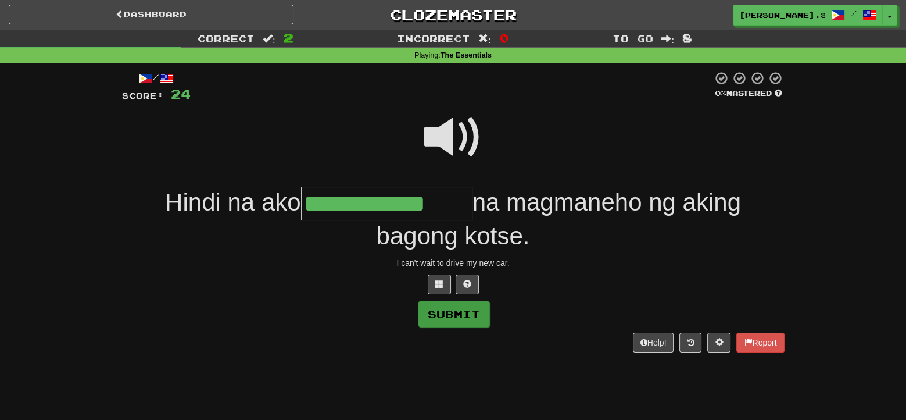
type input "**********"
click at [451, 324] on button "Submit" at bounding box center [454, 314] width 72 height 27
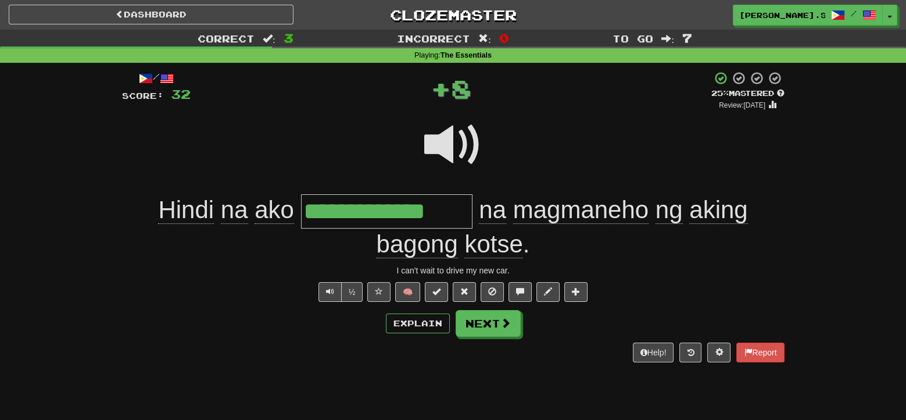
click at [509, 387] on div "Dashboard Clozemaster Jimi.SY.Y / Toggle Dropdown Dashboard Leaderboard Activit…" at bounding box center [453, 210] width 906 height 420
click at [509, 385] on div "Dashboard Clozemaster Jimi.SY.Y / Toggle Dropdown Dashboard Leaderboard Activit…" at bounding box center [453, 210] width 906 height 420
click at [499, 325] on button "Next" at bounding box center [488, 323] width 65 height 27
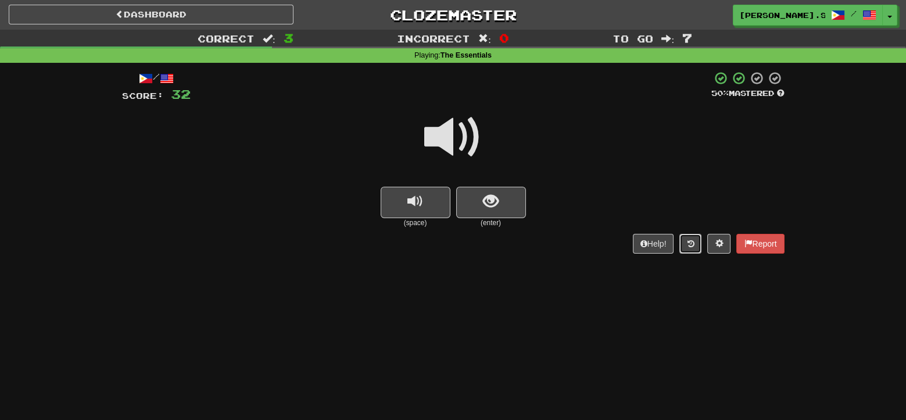
click at [692, 245] on icon at bounding box center [690, 244] width 7 height 8
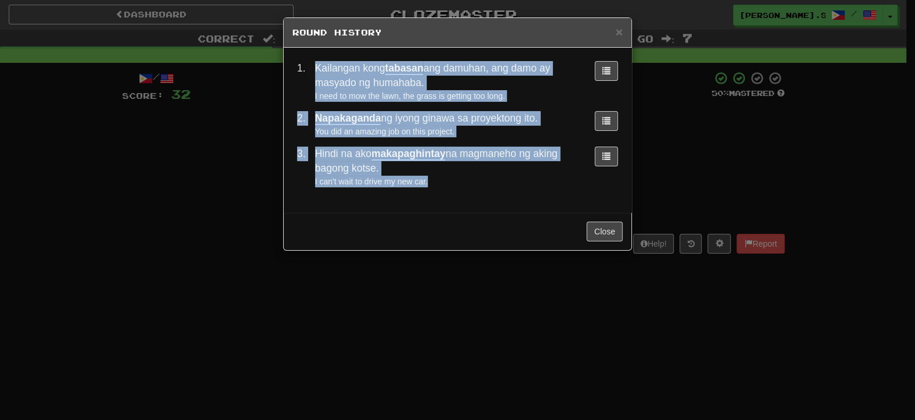
drag, startPoint x: 310, startPoint y: 67, endPoint x: 438, endPoint y: 180, distance: 170.1
click at [438, 180] on tbody "1 . Kailangan kong tabasan ang damuhan, ang damo ay masyado ng humahaba. I need…" at bounding box center [457, 123] width 330 height 135
copy tbody "Kailangan kong tabasan ang damuhan, ang damo ay masyado ng humahaba. I need to …"
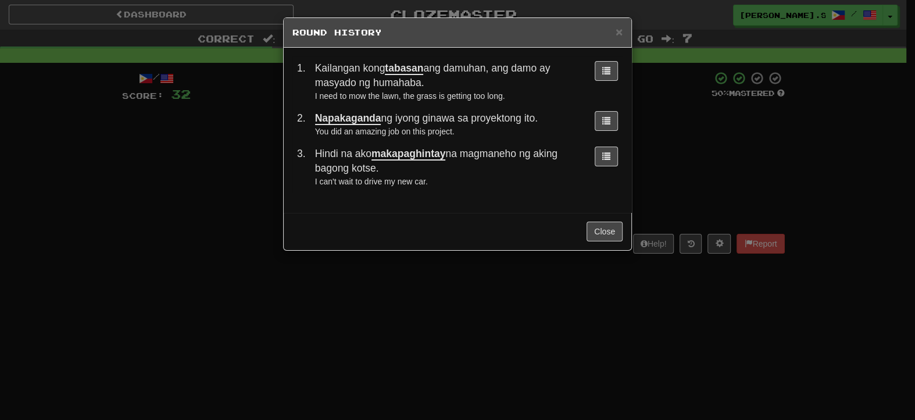
click at [490, 342] on div "× Round History 1 . Kailangan kong tabasan ang damuhan, ang damo ay masyado ng …" at bounding box center [457, 210] width 915 height 420
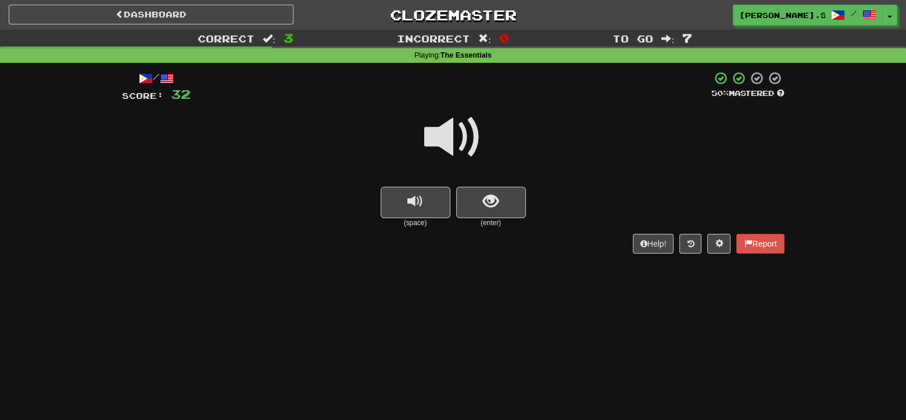
drag, startPoint x: 41, startPoint y: 12, endPoint x: 337, endPoint y: 247, distance: 377.7
click at [337, 247] on div "Help! Report" at bounding box center [453, 244] width 663 height 20
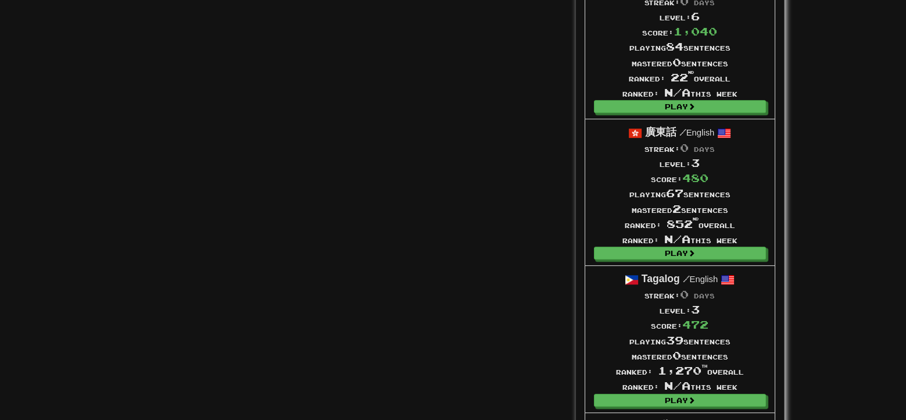
scroll to position [1389, 0]
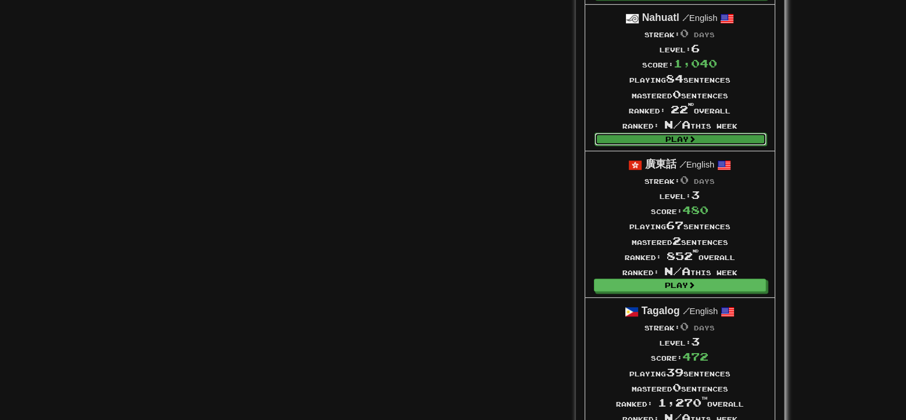
click at [693, 135] on span at bounding box center [692, 138] width 7 height 7
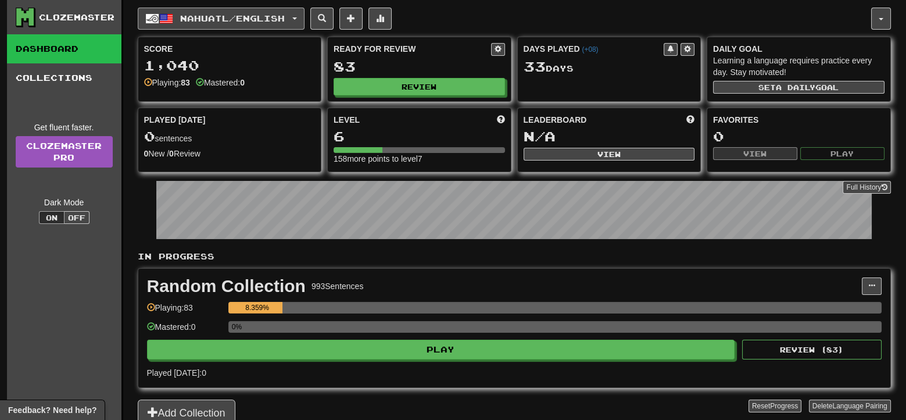
click at [274, 21] on span "Nahuatl / English" at bounding box center [232, 18] width 105 height 10
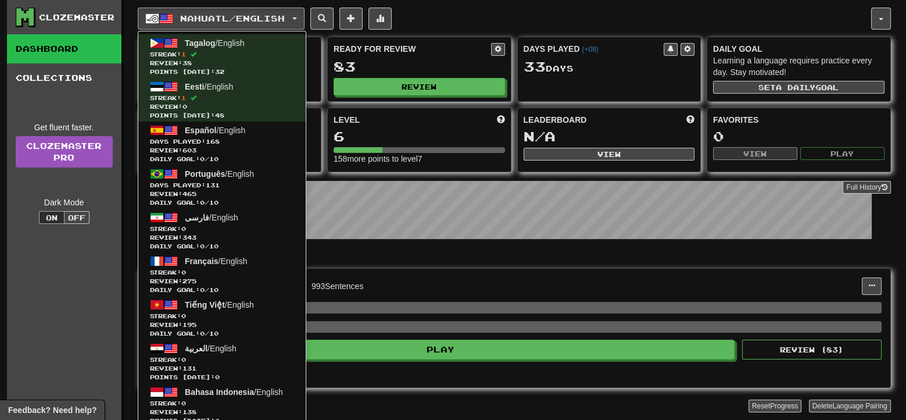
click at [65, 278] on div "Clozemaster Dashboard Collections Get fluent faster. Clozemaster Pro Dark Mode …" at bounding box center [65, 227] width 116 height 455
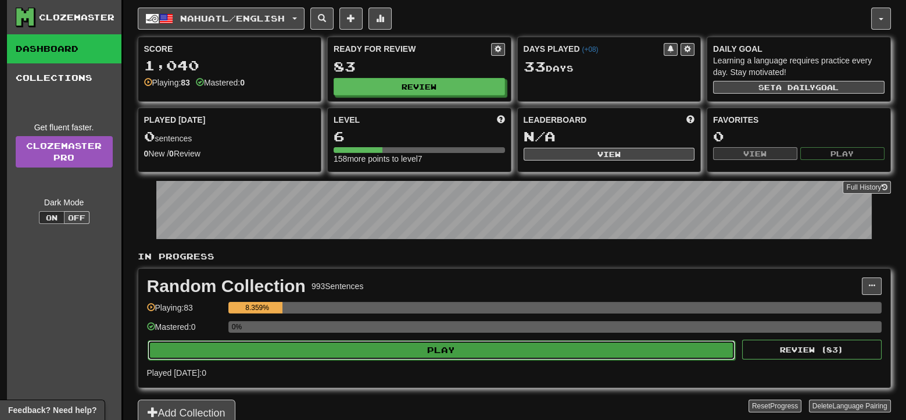
click at [366, 353] on button "Play" at bounding box center [442, 350] width 588 height 20
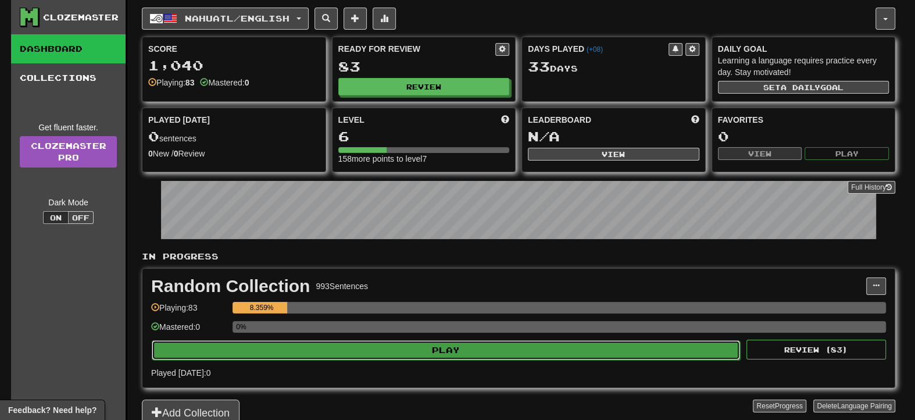
select select "**"
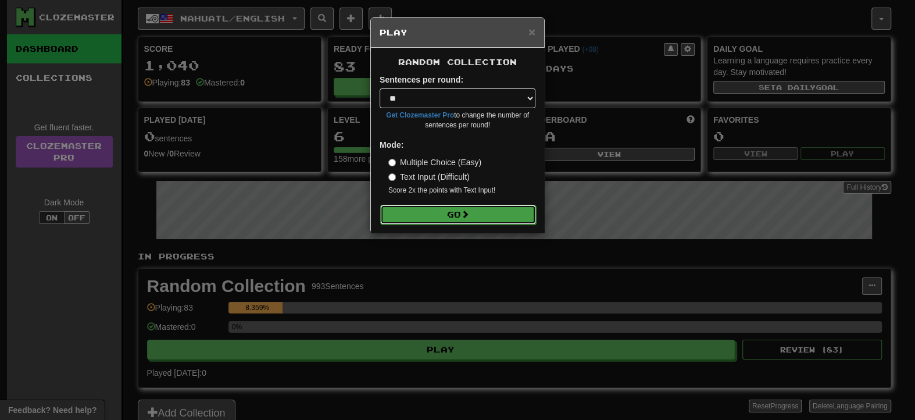
click at [432, 216] on button "Go" at bounding box center [458, 215] width 156 height 20
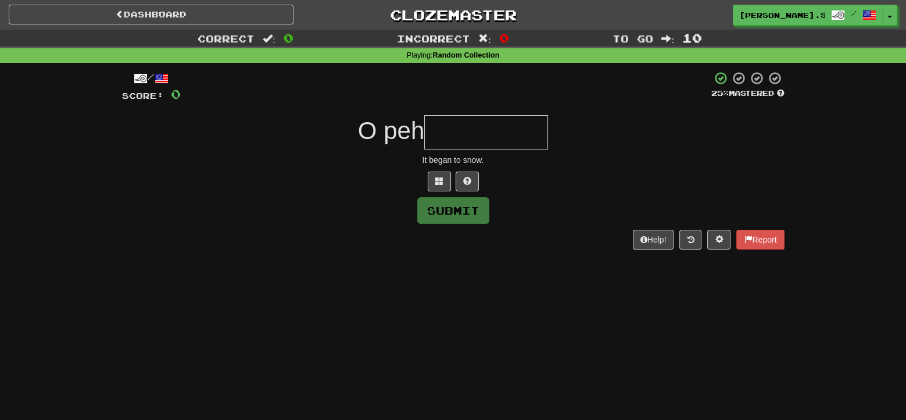
type input "*"
click at [463, 263] on div "/ Score: 0 25 % Mastered O peh It began to snow. Submit Help! Report" at bounding box center [453, 164] width 663 height 202
click at [456, 304] on div "Dashboard Clozemaster [PERSON_NAME].SY.Y / Toggle Dropdown Dashboard Leaderboar…" at bounding box center [453, 210] width 906 height 420
click at [456, 132] on input "text" at bounding box center [486, 132] width 124 height 34
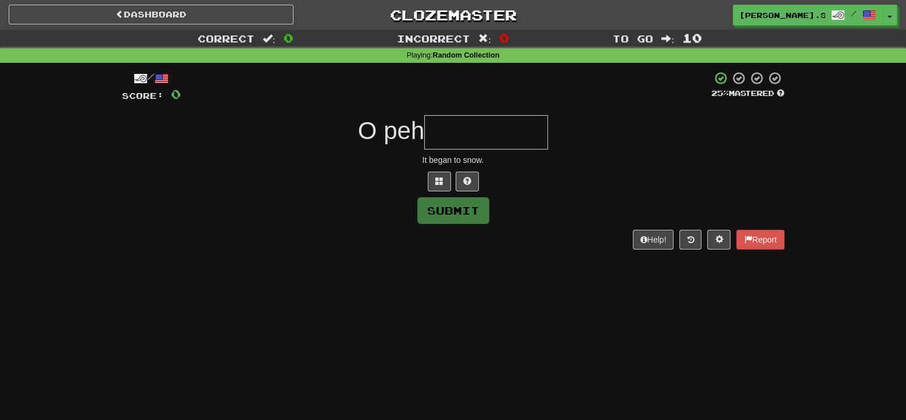
paste input "**********"
type input "**********"
click at [465, 209] on button "Submit" at bounding box center [454, 211] width 72 height 27
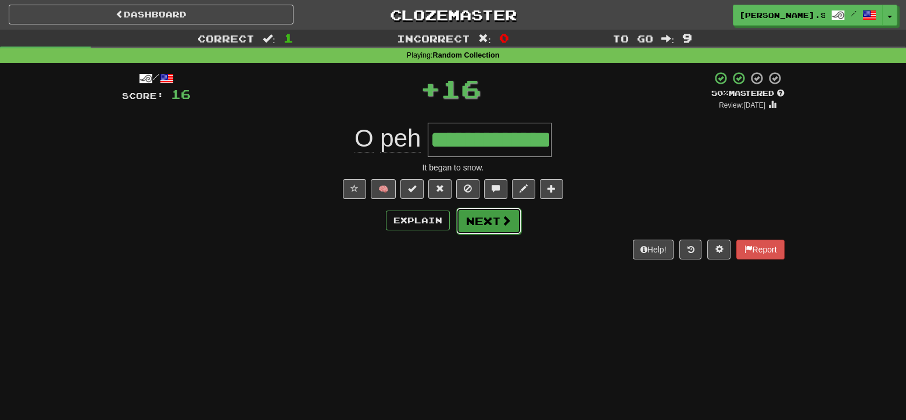
click at [487, 226] on button "Next" at bounding box center [488, 221] width 65 height 27
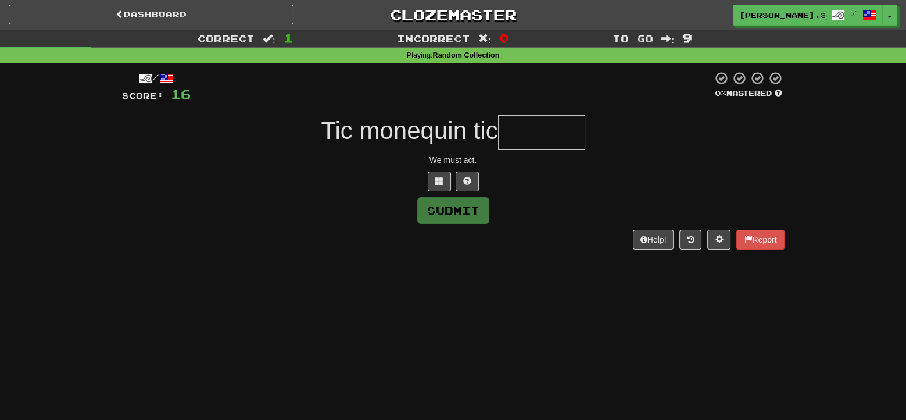
type input "*"
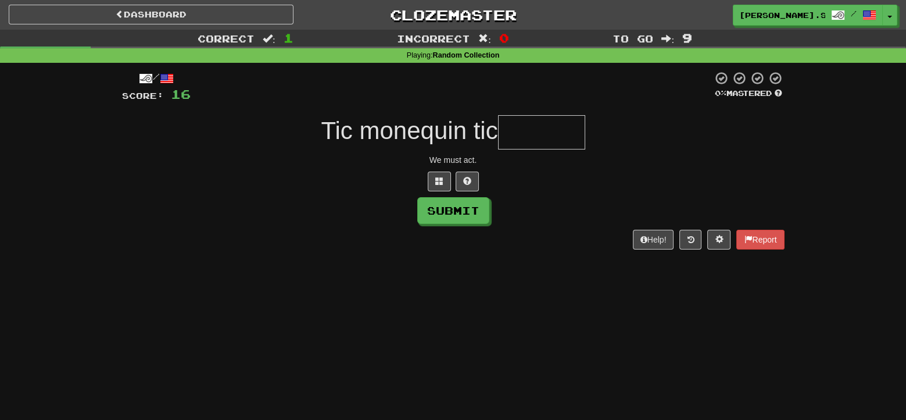
type input "*"
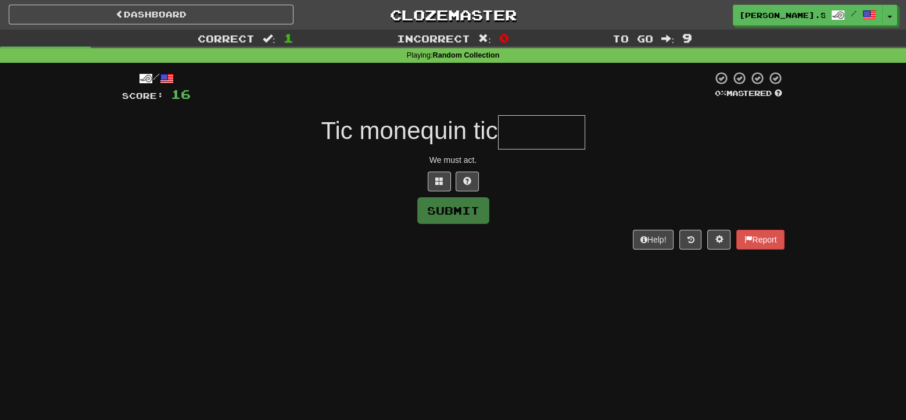
type input "*"
type input "******"
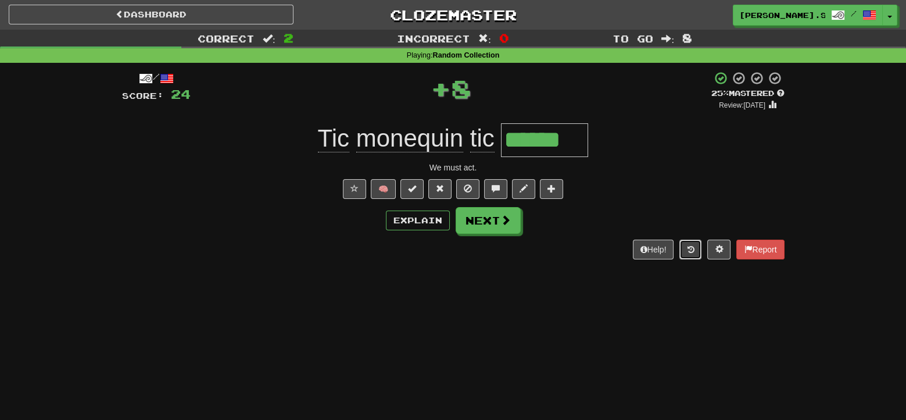
click at [693, 254] on button at bounding box center [691, 250] width 22 height 20
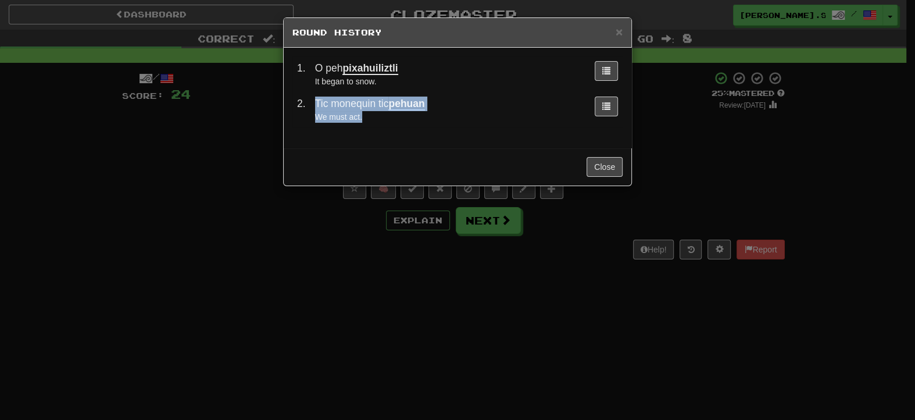
drag, startPoint x: 376, startPoint y: 117, endPoint x: 313, endPoint y: 106, distance: 64.4
click at [313, 106] on td "Tic monequin tic pehuan We must act." at bounding box center [447, 109] width 275 height 35
copy td "Tic monequin tic pehuan We must act."
click at [451, 329] on div "× Round History 1 . O peh pixahuiliztli It began to snow. 2 . Tic monequin tic …" at bounding box center [457, 210] width 915 height 420
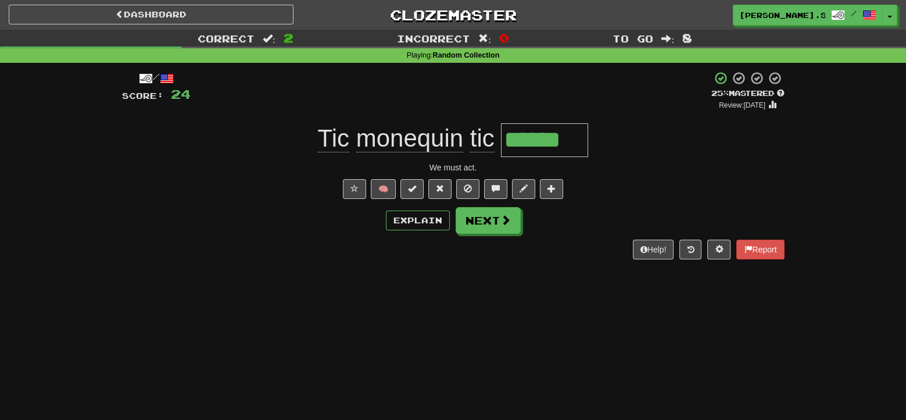
drag, startPoint x: 508, startPoint y: 137, endPoint x: 588, endPoint y: 138, distance: 80.2
click at [588, 138] on input "******" at bounding box center [544, 140] width 87 height 34
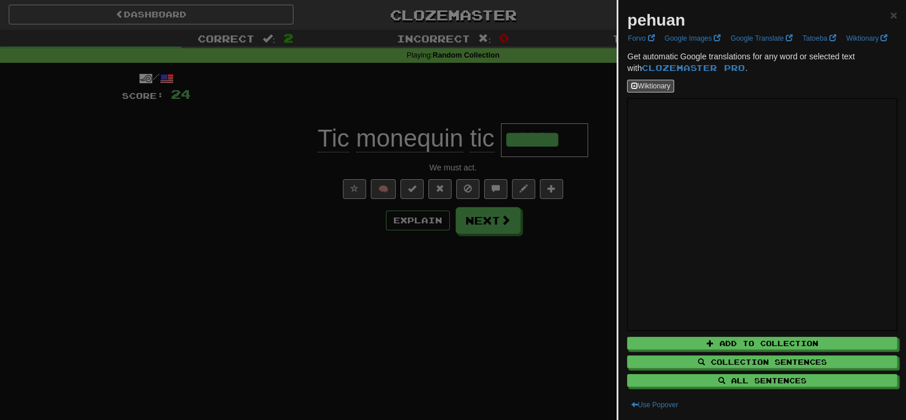
click at [545, 299] on div at bounding box center [453, 210] width 906 height 420
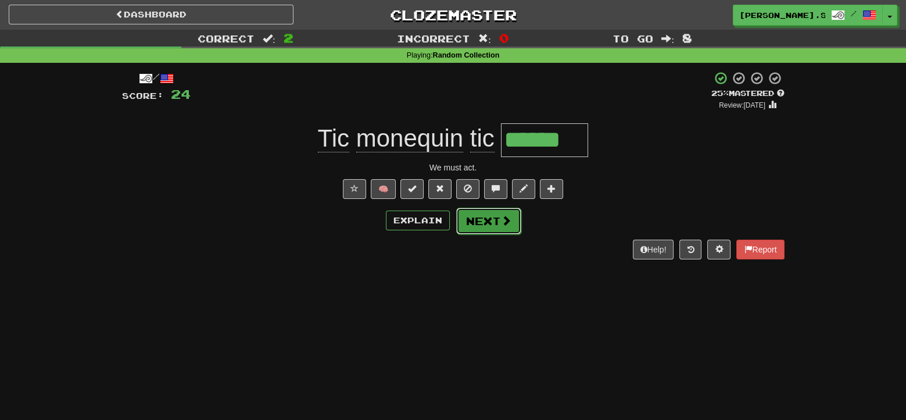
click at [506, 220] on span at bounding box center [506, 220] width 10 height 10
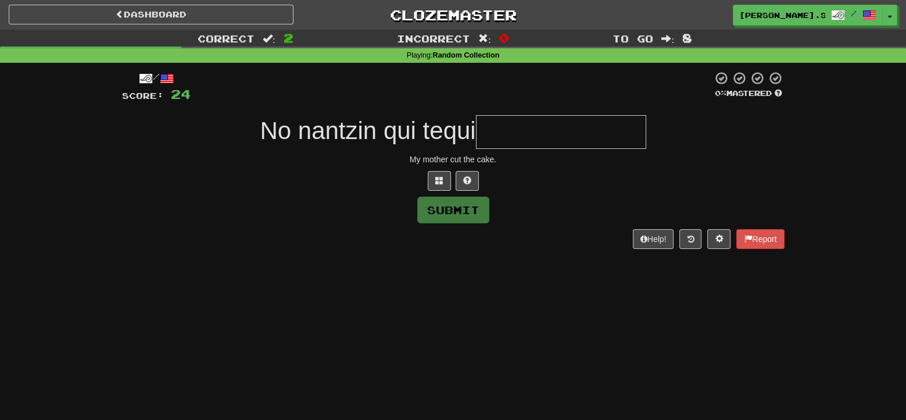
type input "*"
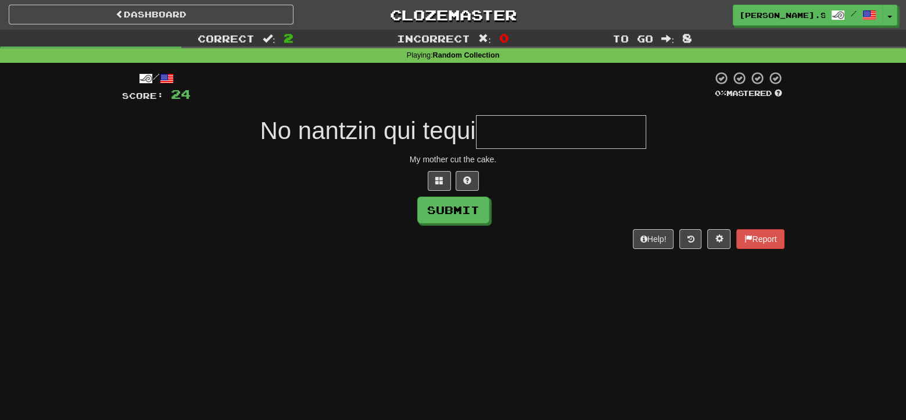
type input "*"
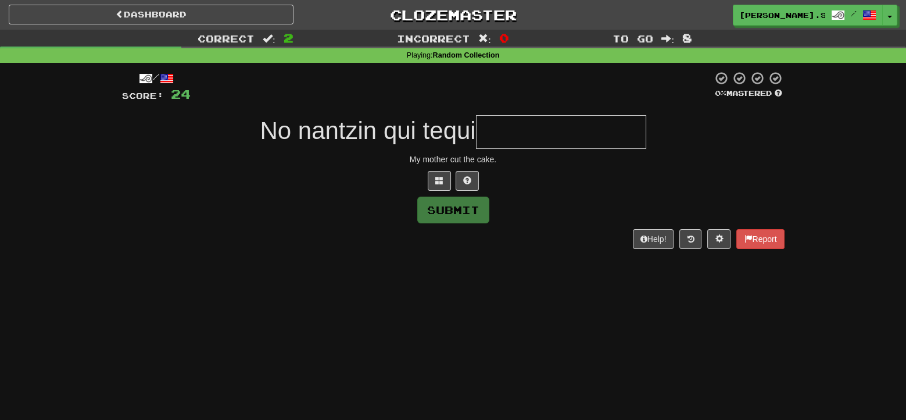
type input "*"
